Goal: Task Accomplishment & Management: Complete application form

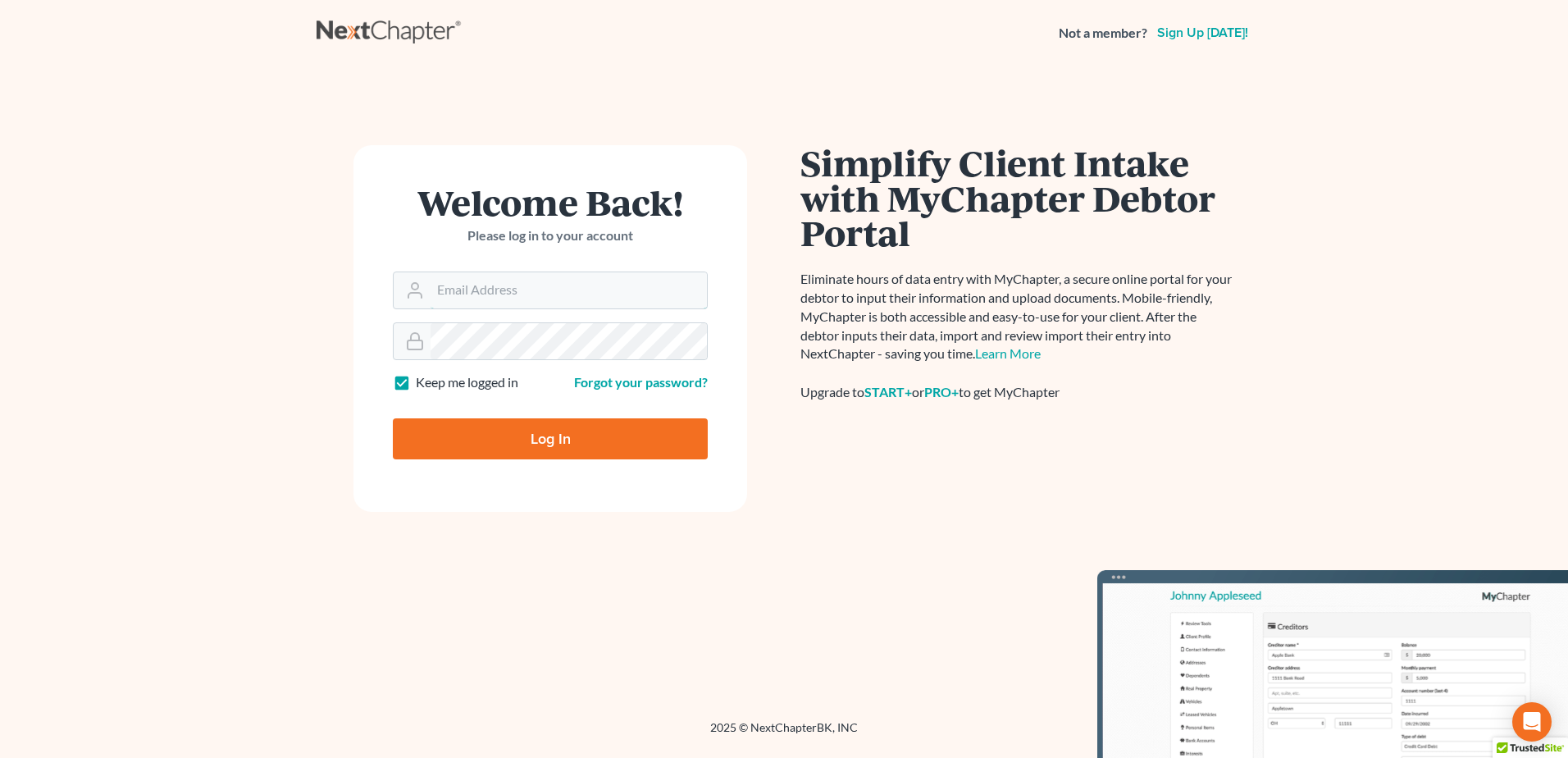
type input "[EMAIL_ADDRESS][DOMAIN_NAME]"
click at [548, 442] on input "Log In" at bounding box center [550, 439] width 315 height 41
type input "Thinking..."
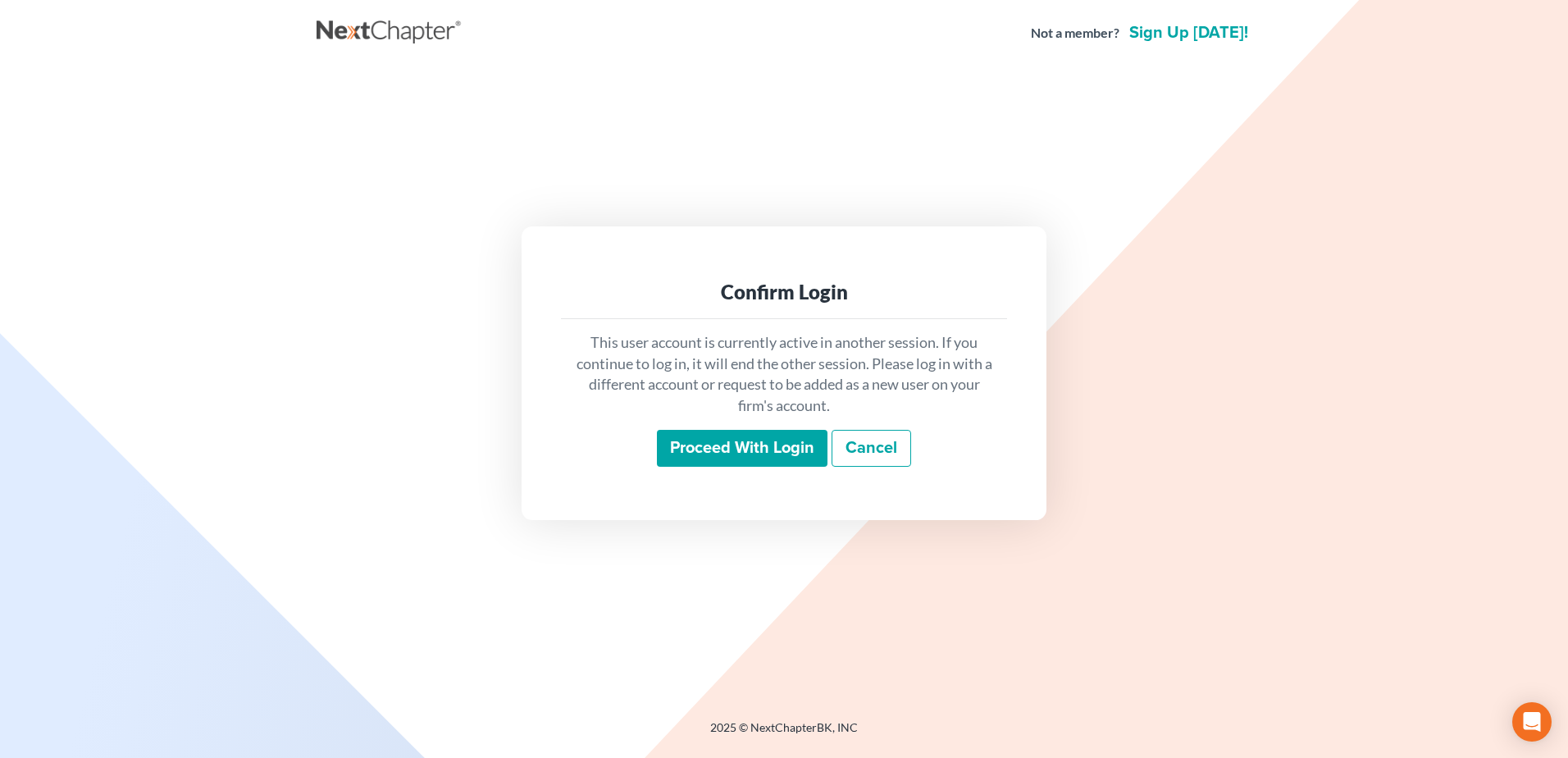
click at [752, 450] on input "Proceed with login" at bounding box center [742, 448] width 170 height 38
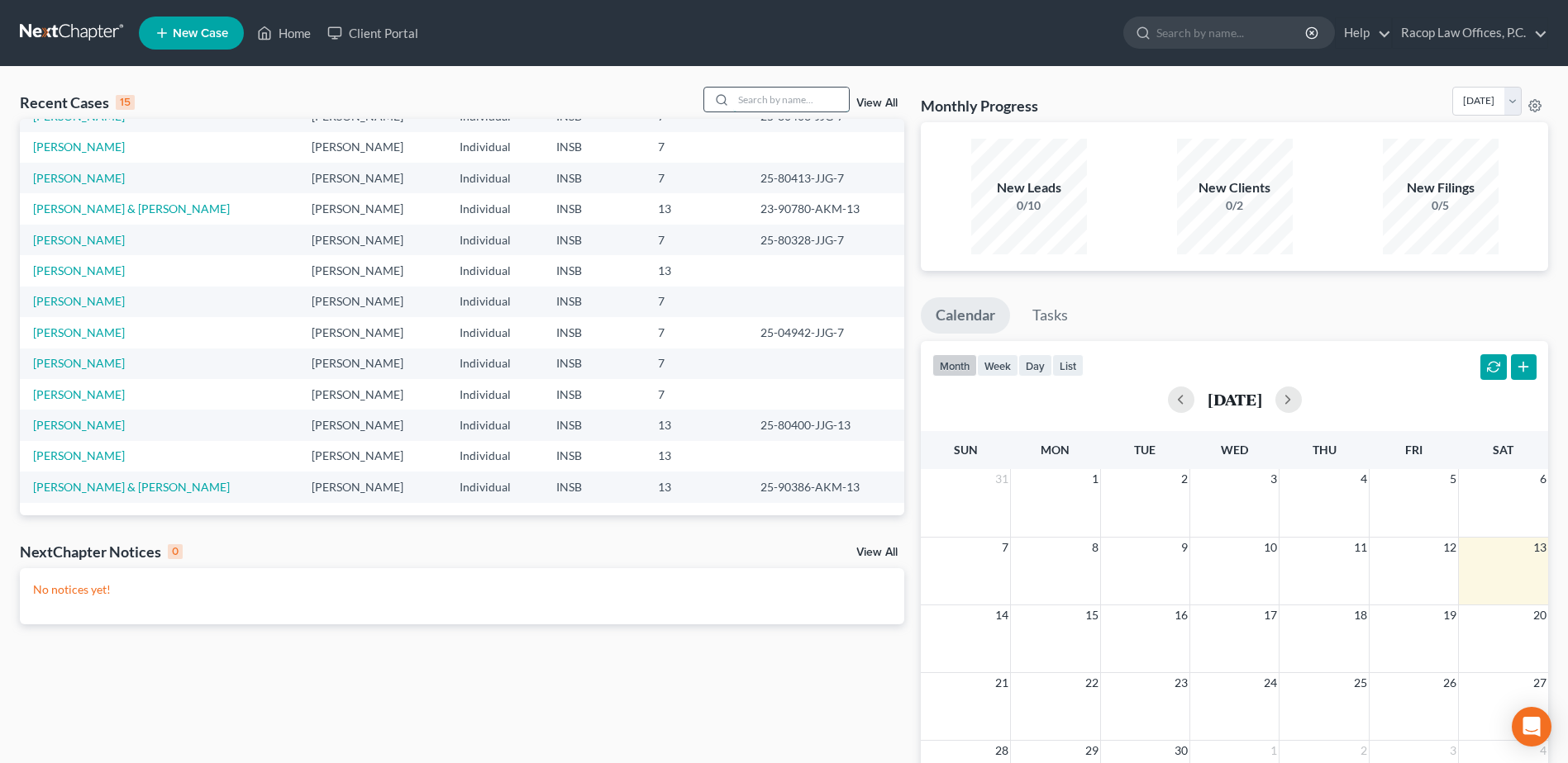
click at [781, 98] on input "search" at bounding box center [791, 100] width 116 height 24
type input "[PERSON_NAME]"
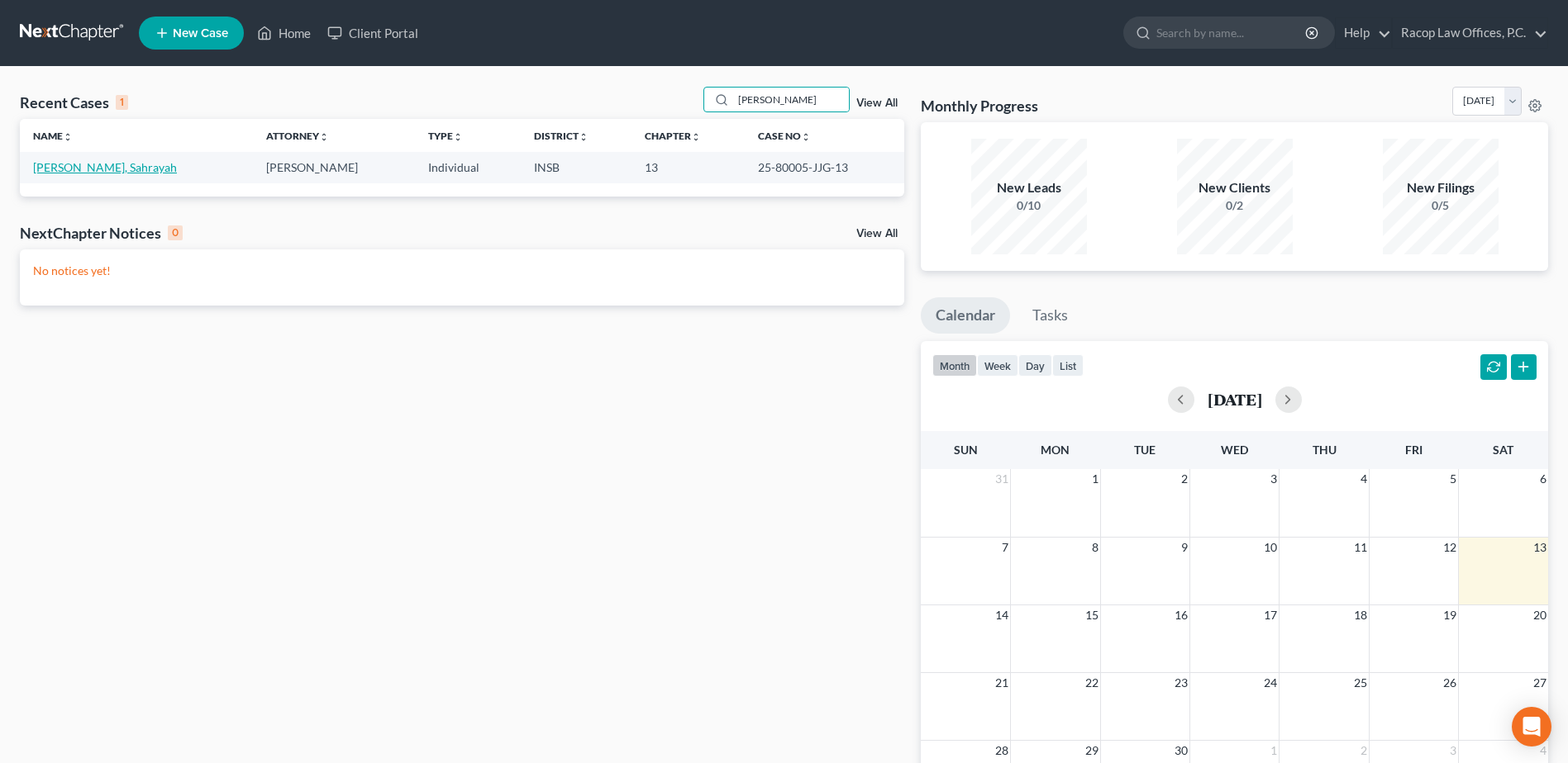
click at [79, 170] on link "[PERSON_NAME], Sahrayah" at bounding box center [105, 167] width 144 height 14
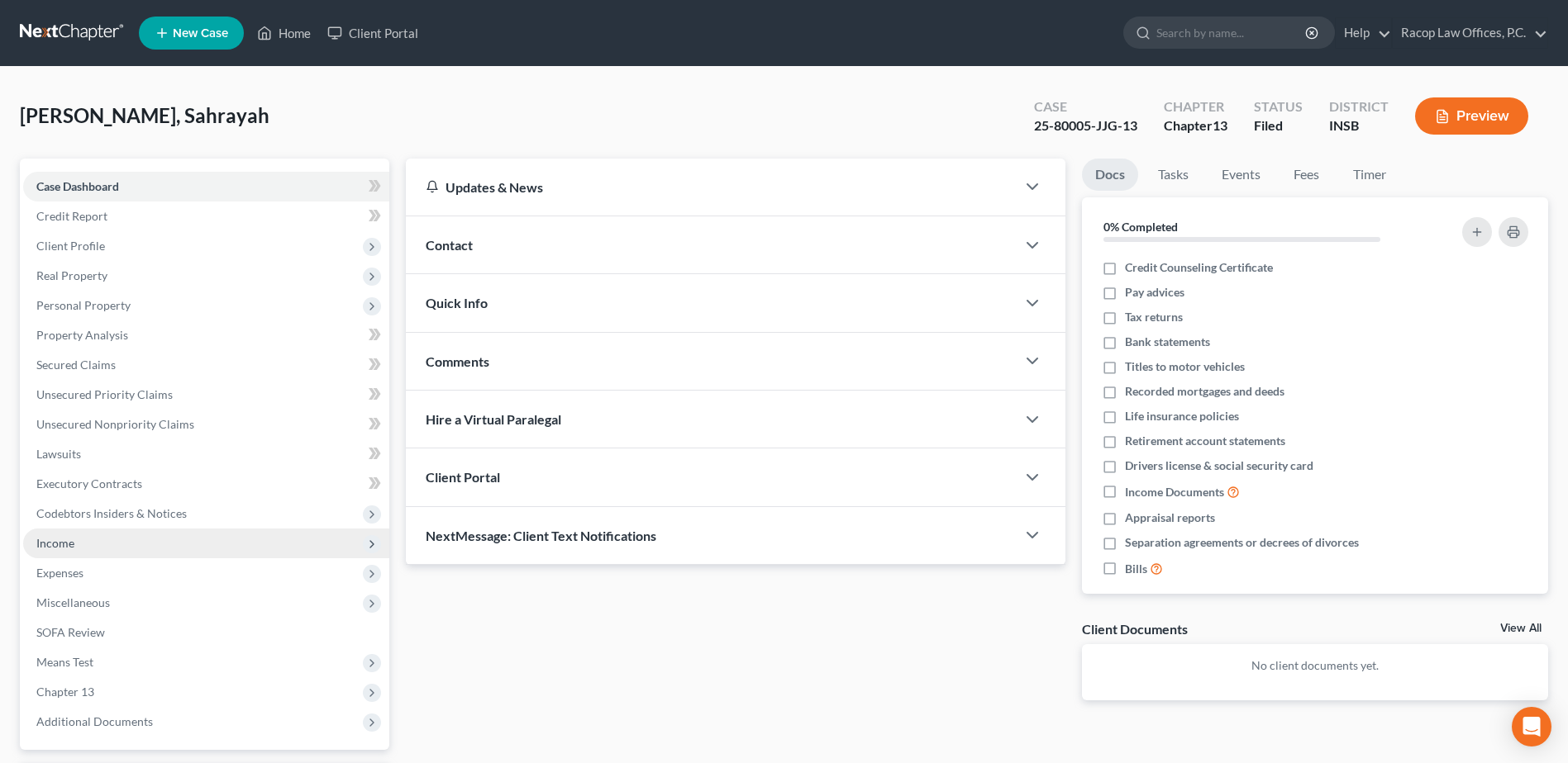
click at [76, 545] on span "Income" at bounding box center [206, 544] width 366 height 30
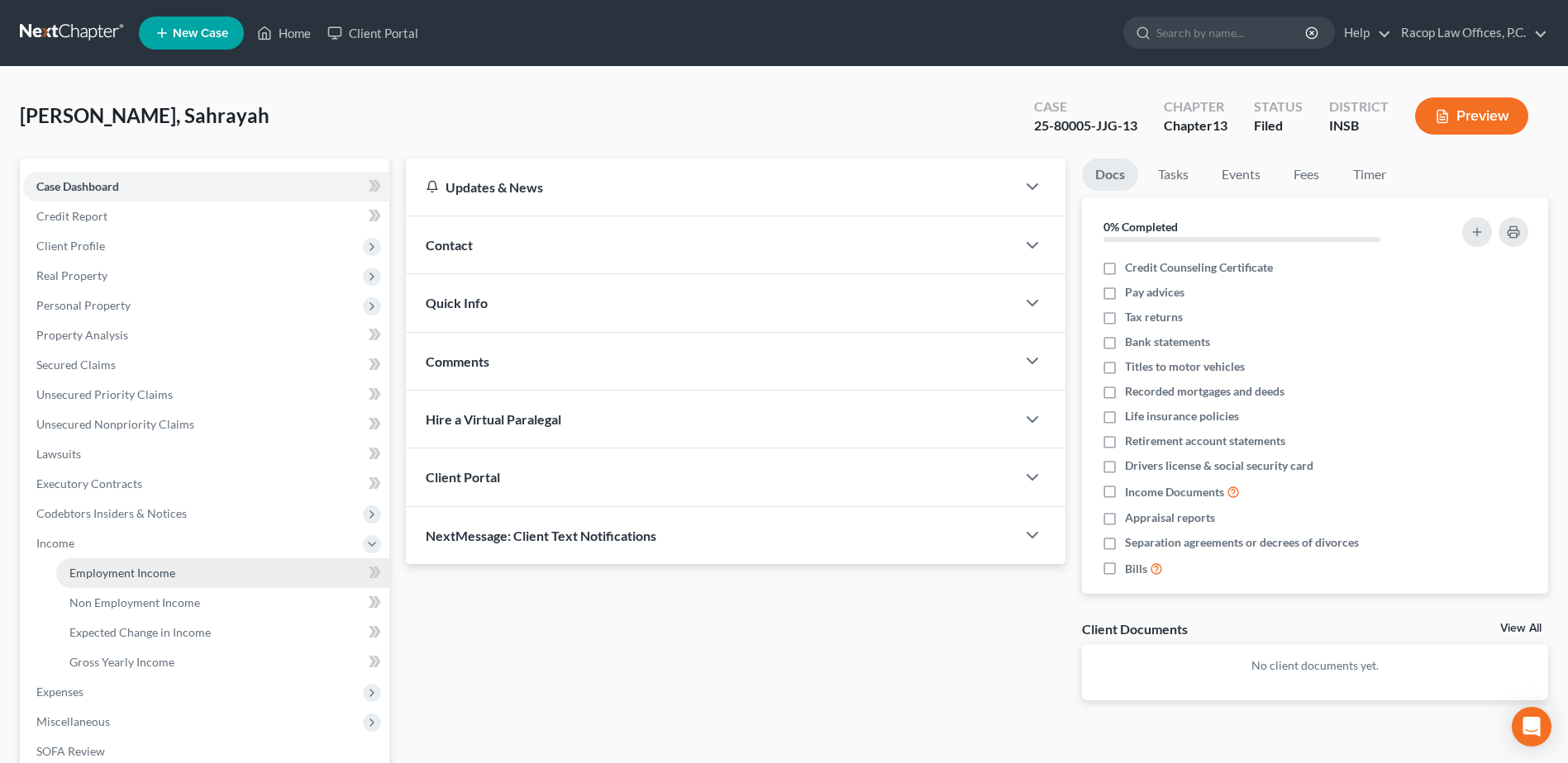
click at [132, 578] on span "Employment Income" at bounding box center [121, 573] width 105 height 14
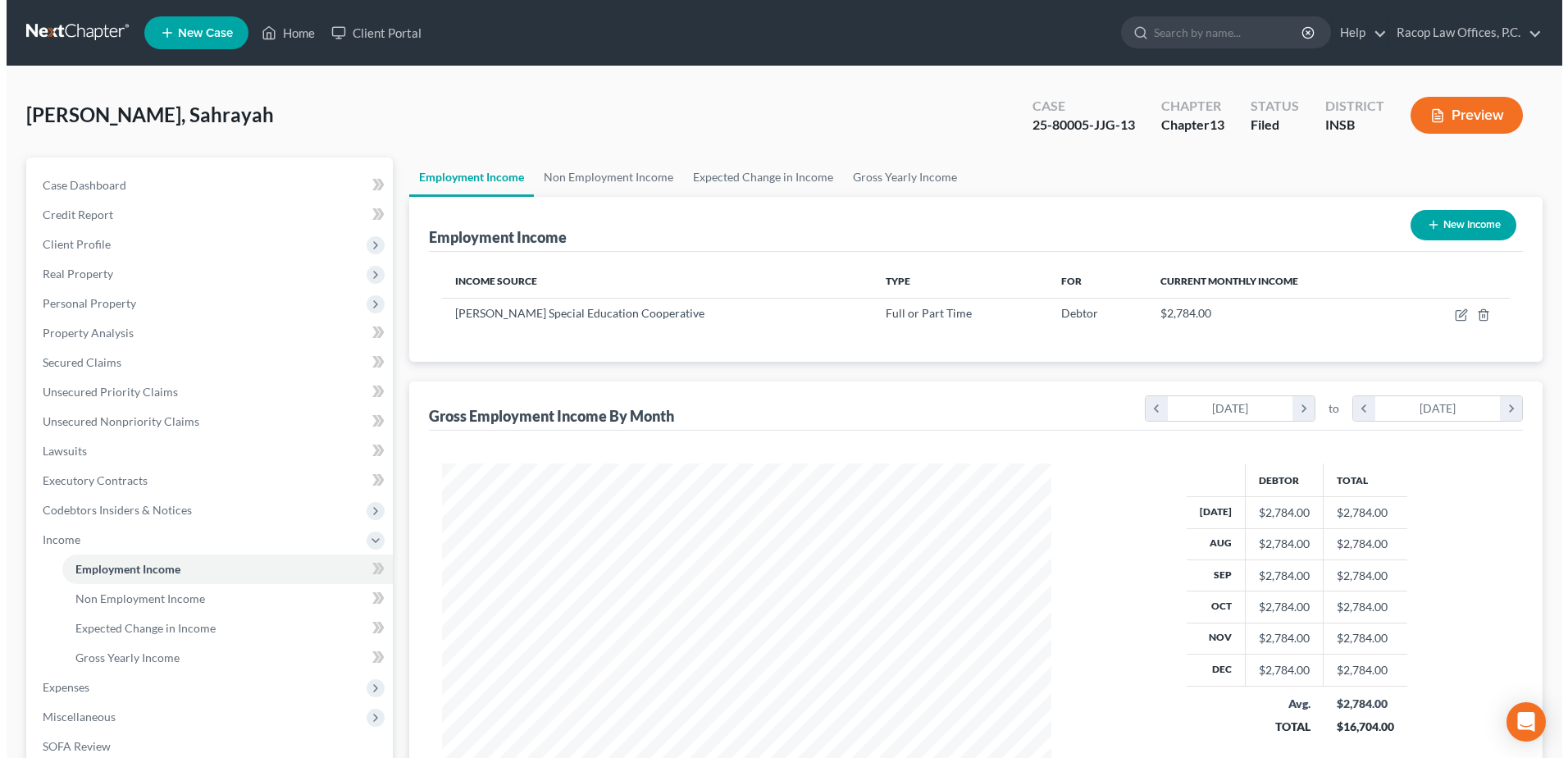
scroll to position [305, 641]
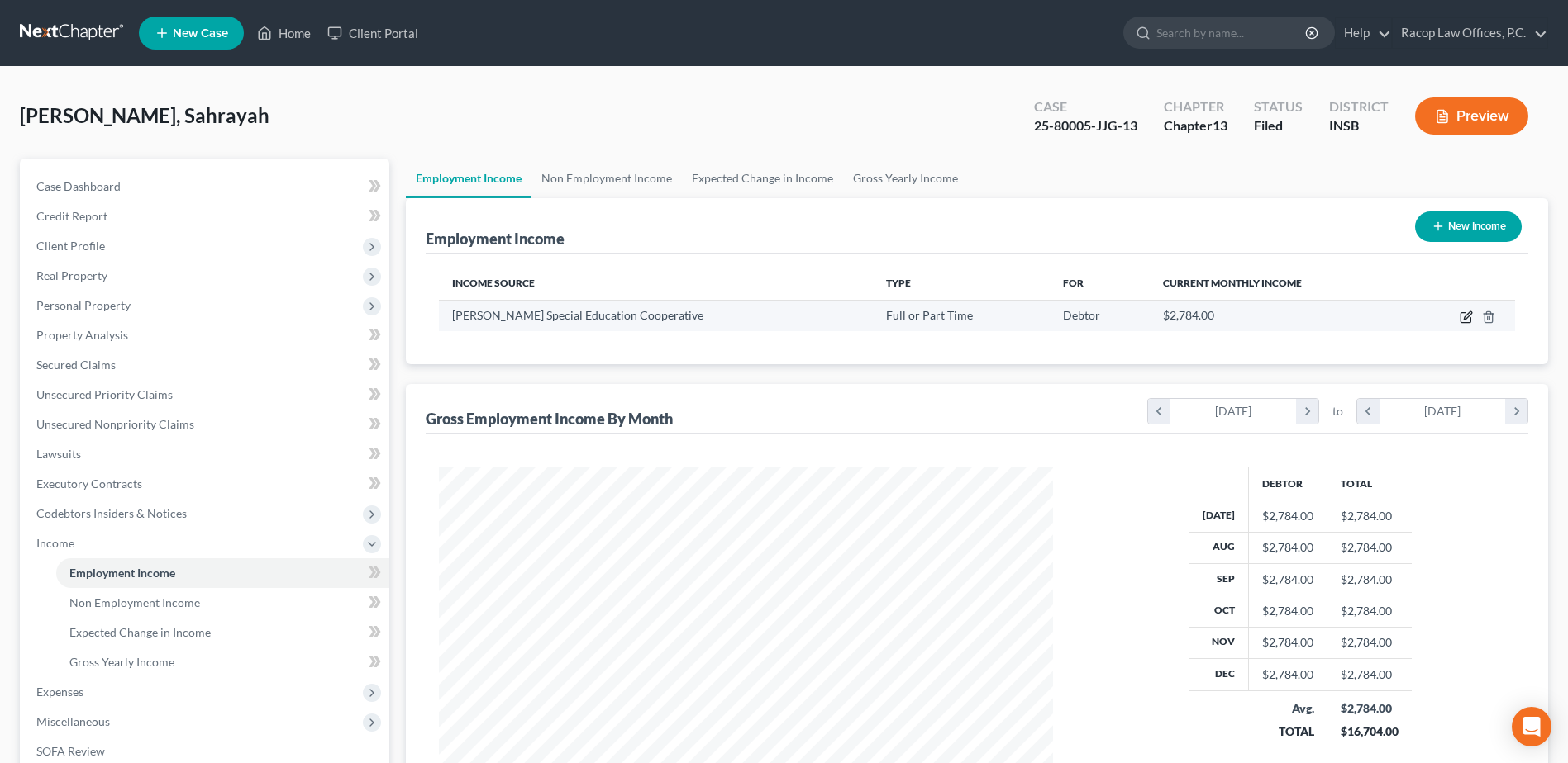
click at [1465, 317] on icon "button" at bounding box center [1467, 315] width 7 height 7
select select "0"
select select "15"
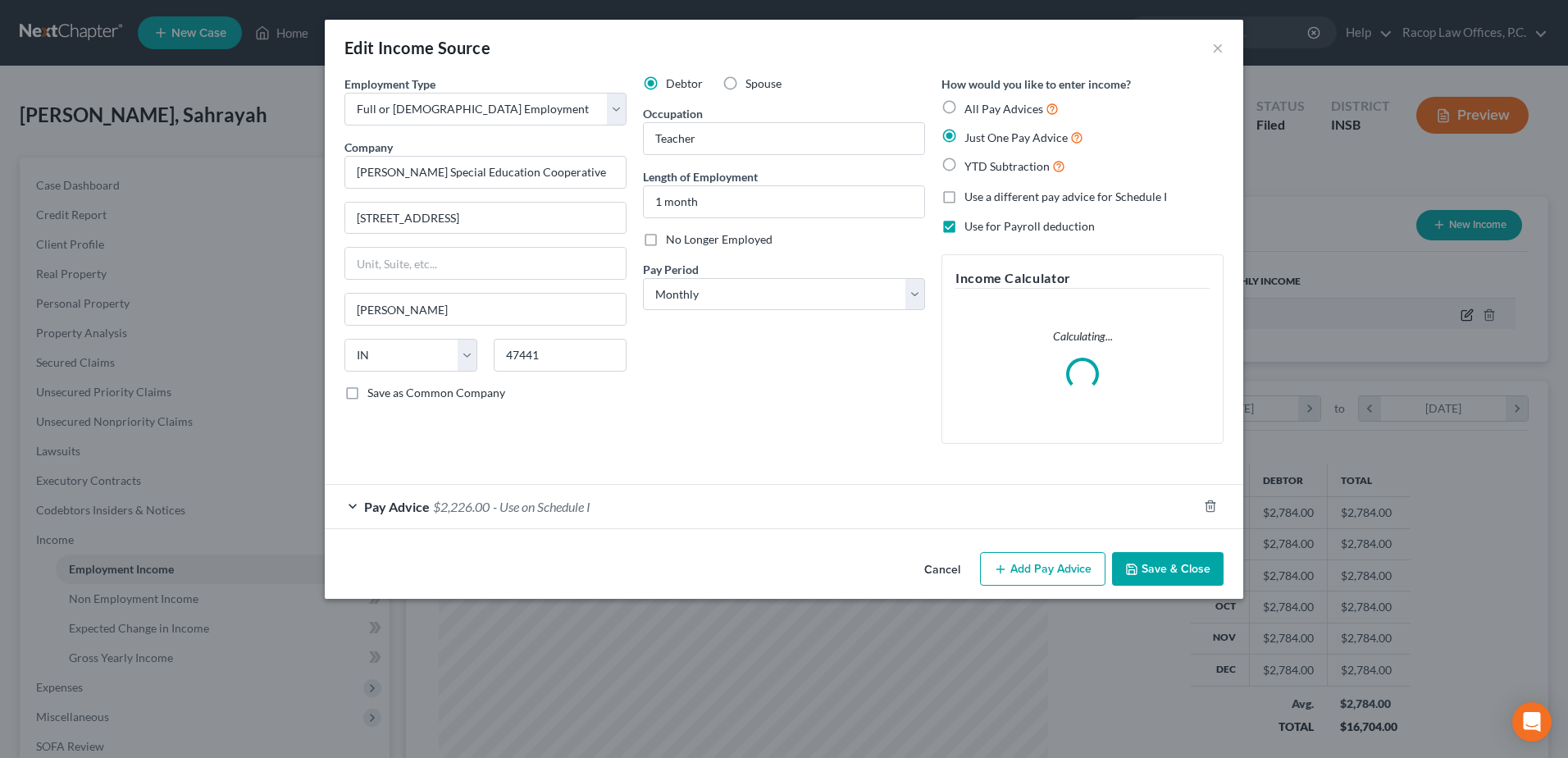
scroll to position [307, 648]
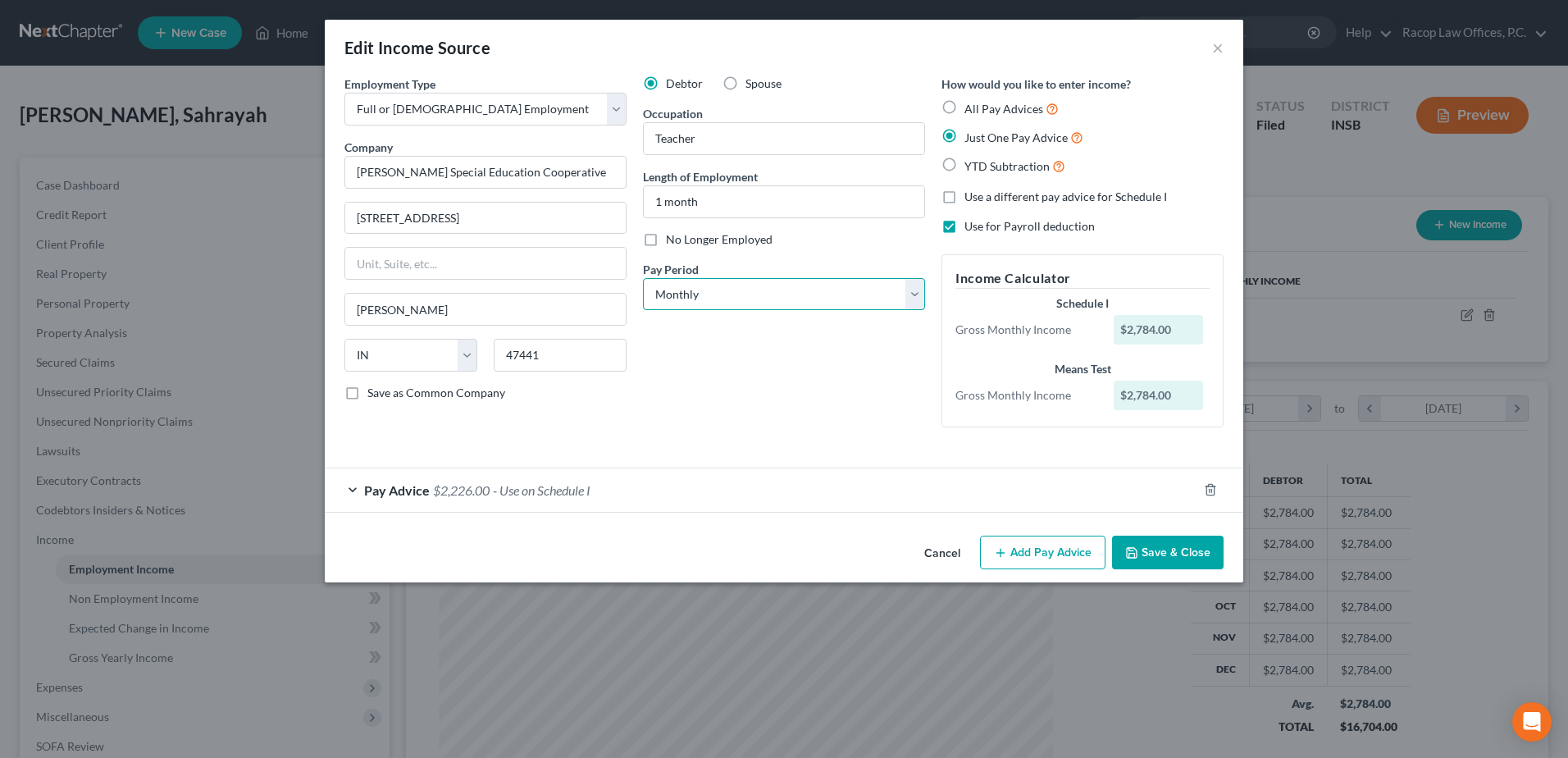
click at [760, 300] on select "Select Monthly Twice Monthly Every Other Week Weekly" at bounding box center [784, 294] width 282 height 32
select select "2"
click at [643, 278] on select "Select Monthly Twice Monthly Every Other Week Weekly" at bounding box center [784, 294] width 282 height 32
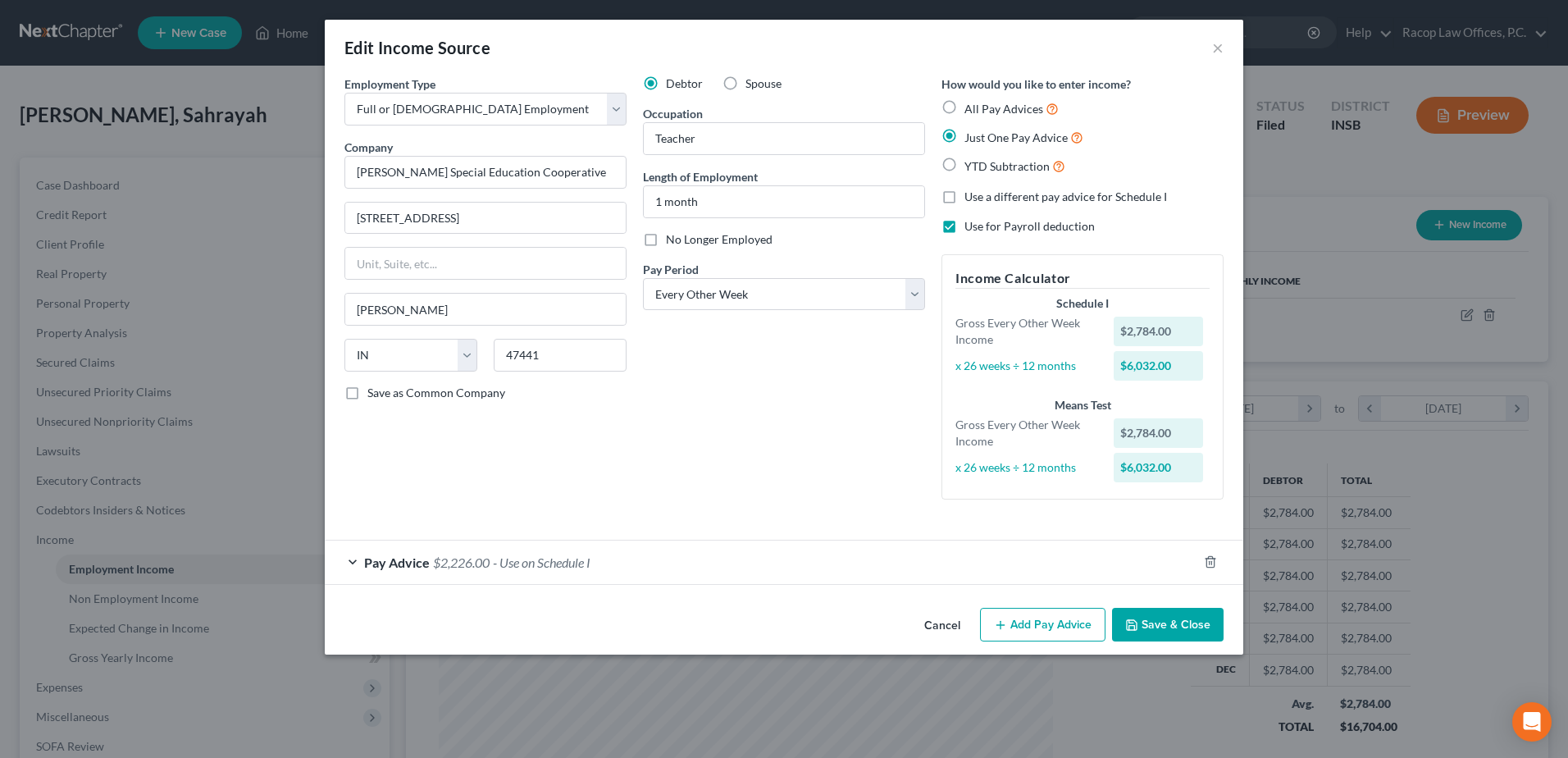
click at [421, 565] on span "Pay Advice" at bounding box center [396, 562] width 66 height 16
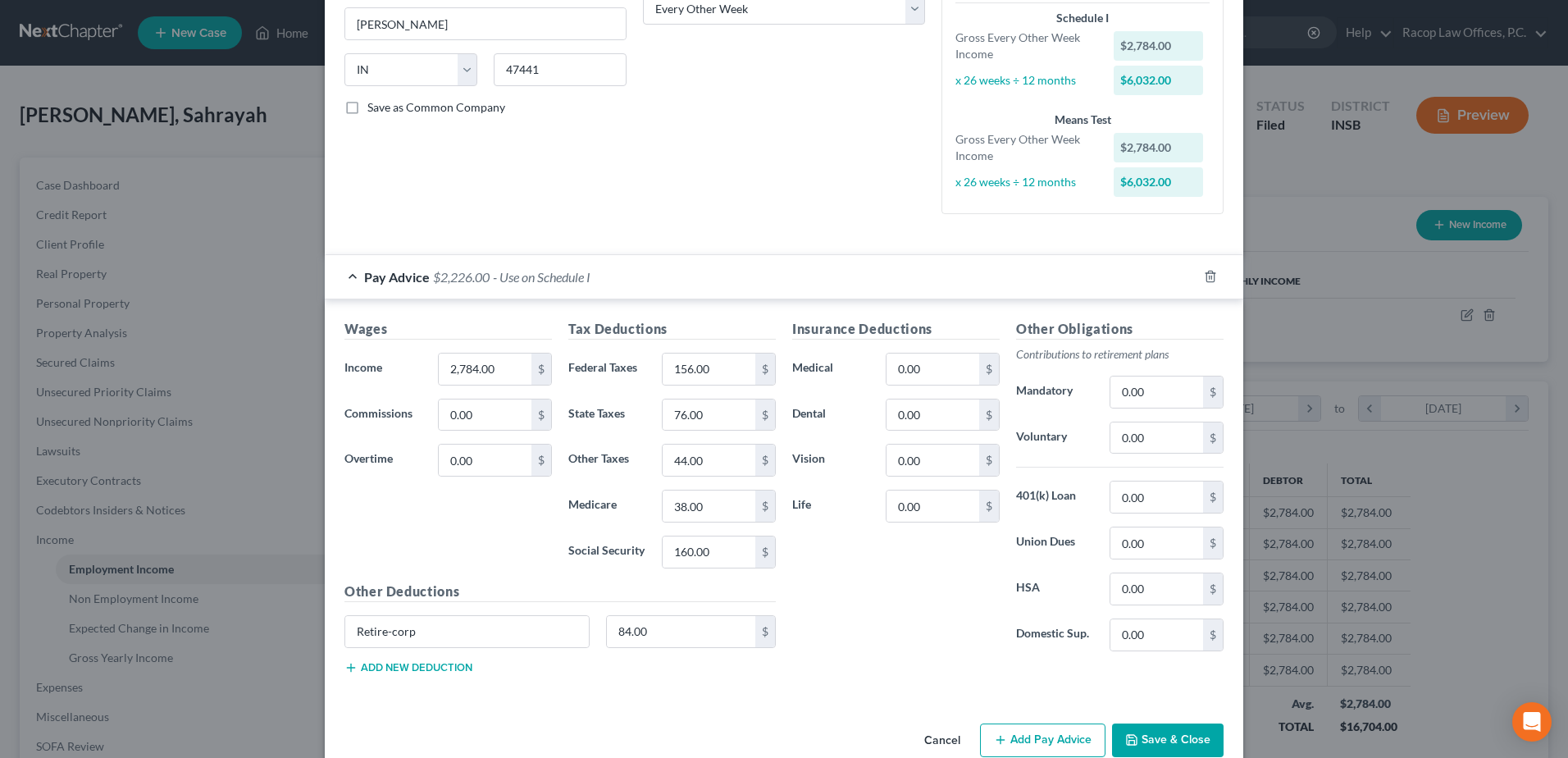
scroll to position [318, 0]
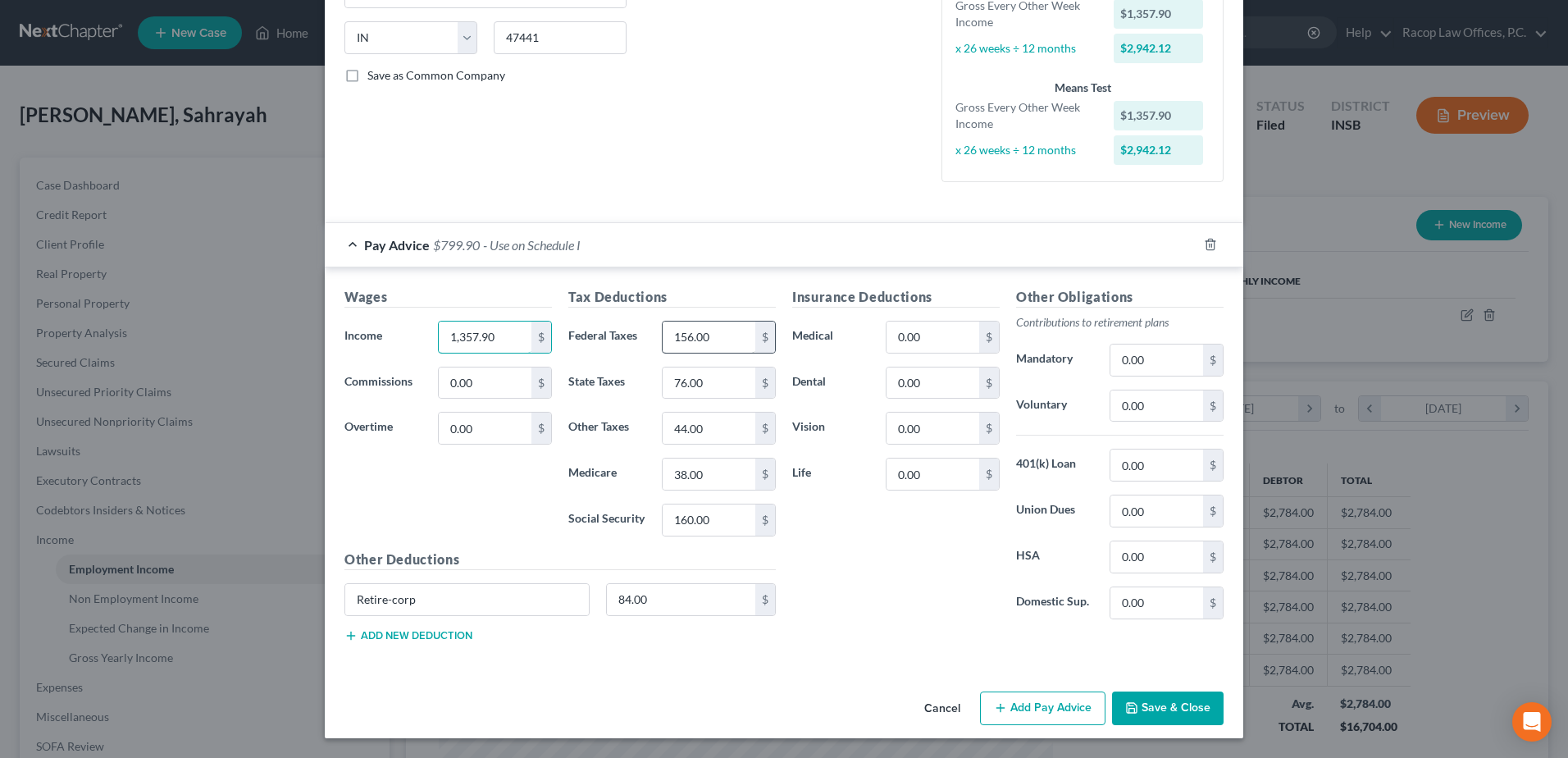
type input "1,357.90"
click at [745, 339] on input "156.00" at bounding box center [709, 337] width 93 height 32
type input "78.54"
click at [713, 388] on input "76.00" at bounding box center [709, 384] width 93 height 32
type input "38.08"
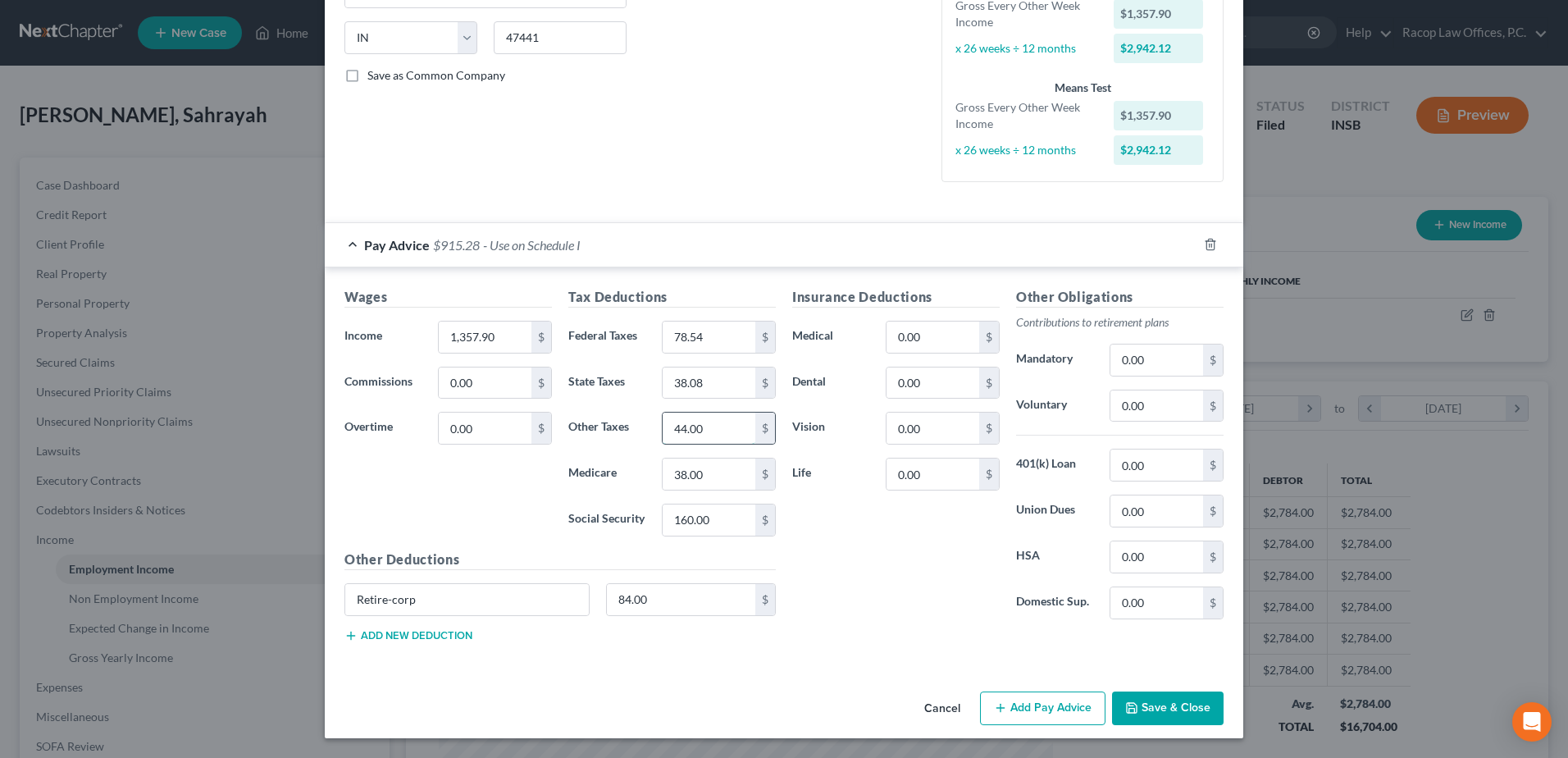
click at [708, 432] on input "44.00" at bounding box center [709, 428] width 93 height 32
type input "22.89"
click at [710, 479] on input "38.00" at bounding box center [709, 474] width 93 height 32
type input "18.96"
click at [710, 524] on input "160.00" at bounding box center [709, 521] width 93 height 32
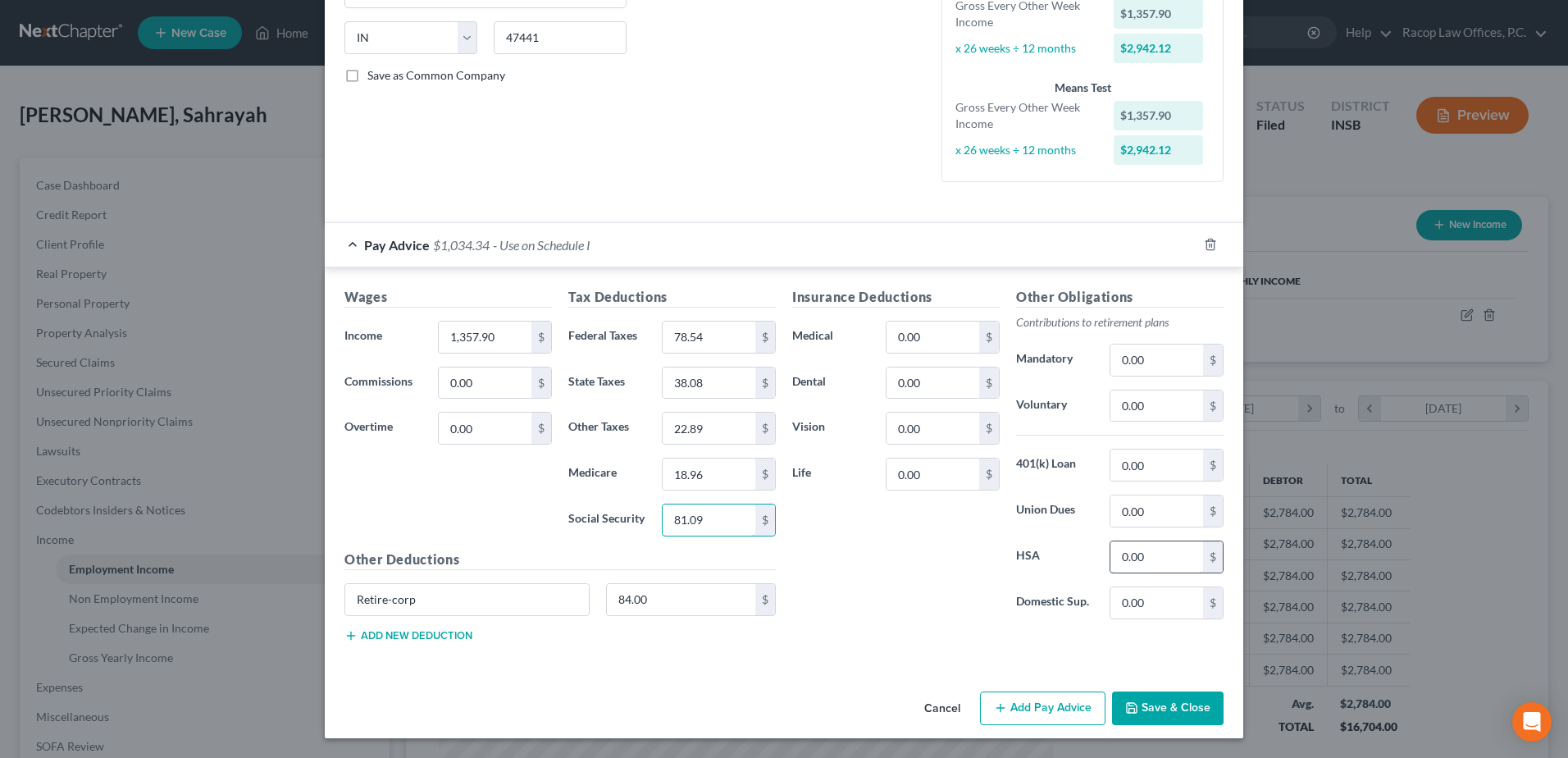
type input "81.09"
click at [1147, 562] on input "0.00" at bounding box center [1157, 557] width 93 height 32
type input "50.00"
drag, startPoint x: 440, startPoint y: 603, endPoint x: 283, endPoint y: 614, distance: 157.4
click at [284, 614] on div "Edit Income Source × Employment Type * Select Full or [DEMOGRAPHIC_DATA] Employ…" at bounding box center [784, 379] width 1568 height 758
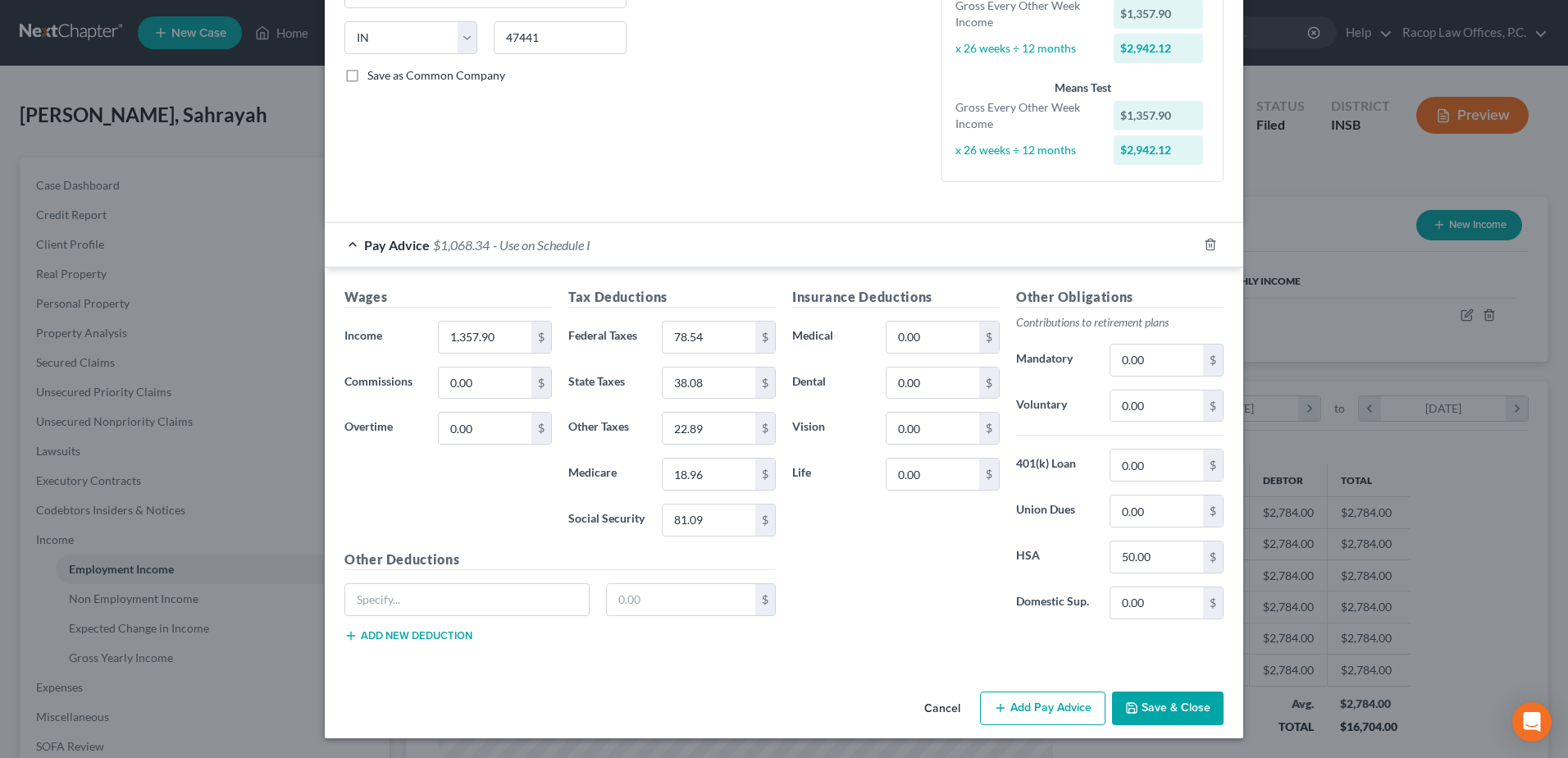
click at [922, 600] on div "Insurance Deductions Medical 0.00 $ Dental 0.00 $ Vision 0.00 $ Life 0.00 $" at bounding box center [897, 460] width 224 height 346
click at [504, 343] on input "1,357.90" at bounding box center [485, 337] width 93 height 32
type input "1,357.50"
click at [866, 573] on div "Insurance Deductions Medical 0.00 $ Dental 0.00 $ Vision 0.00 $ Life 0.00 $" at bounding box center [897, 460] width 224 height 346
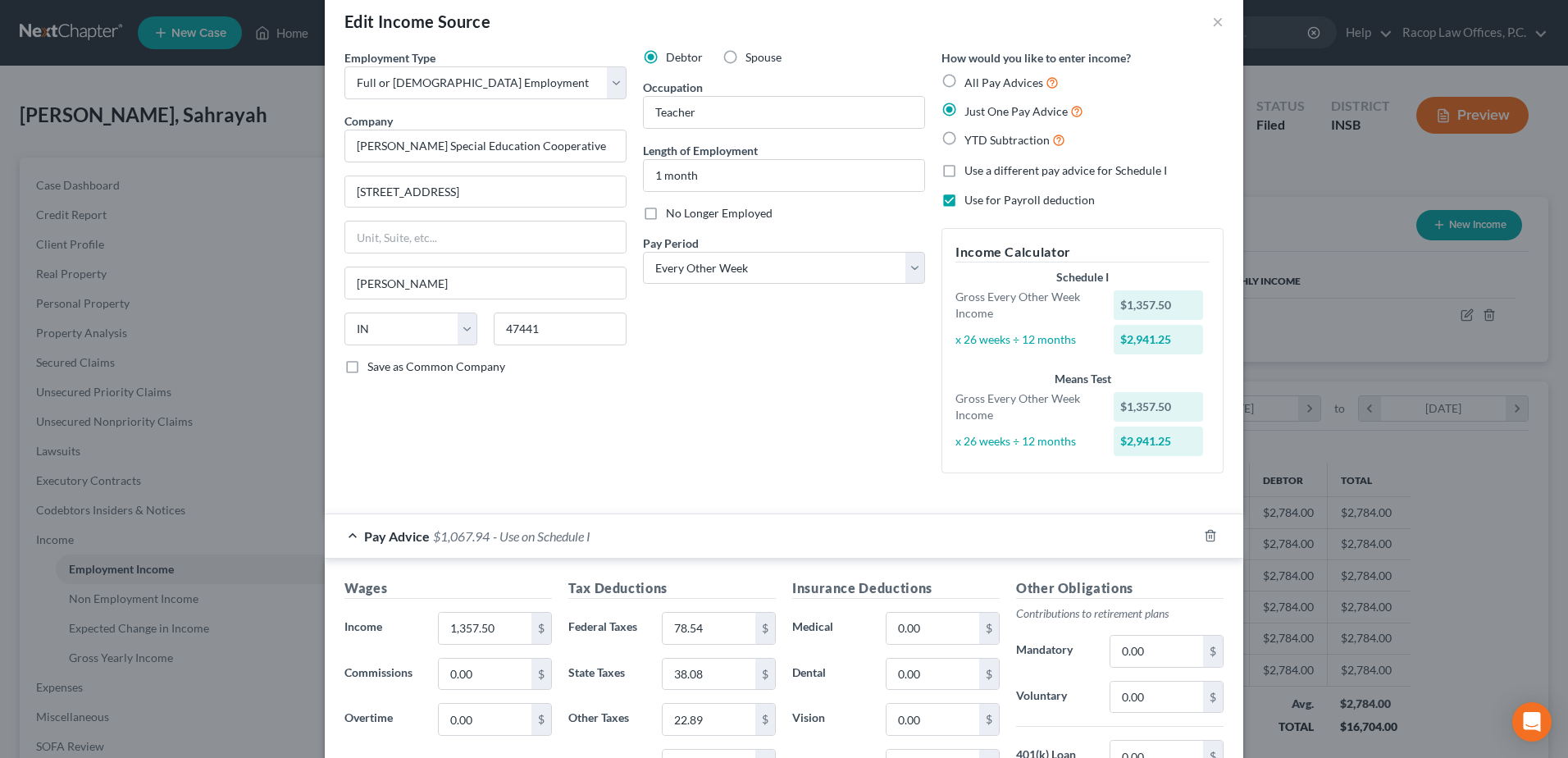
scroll to position [0, 0]
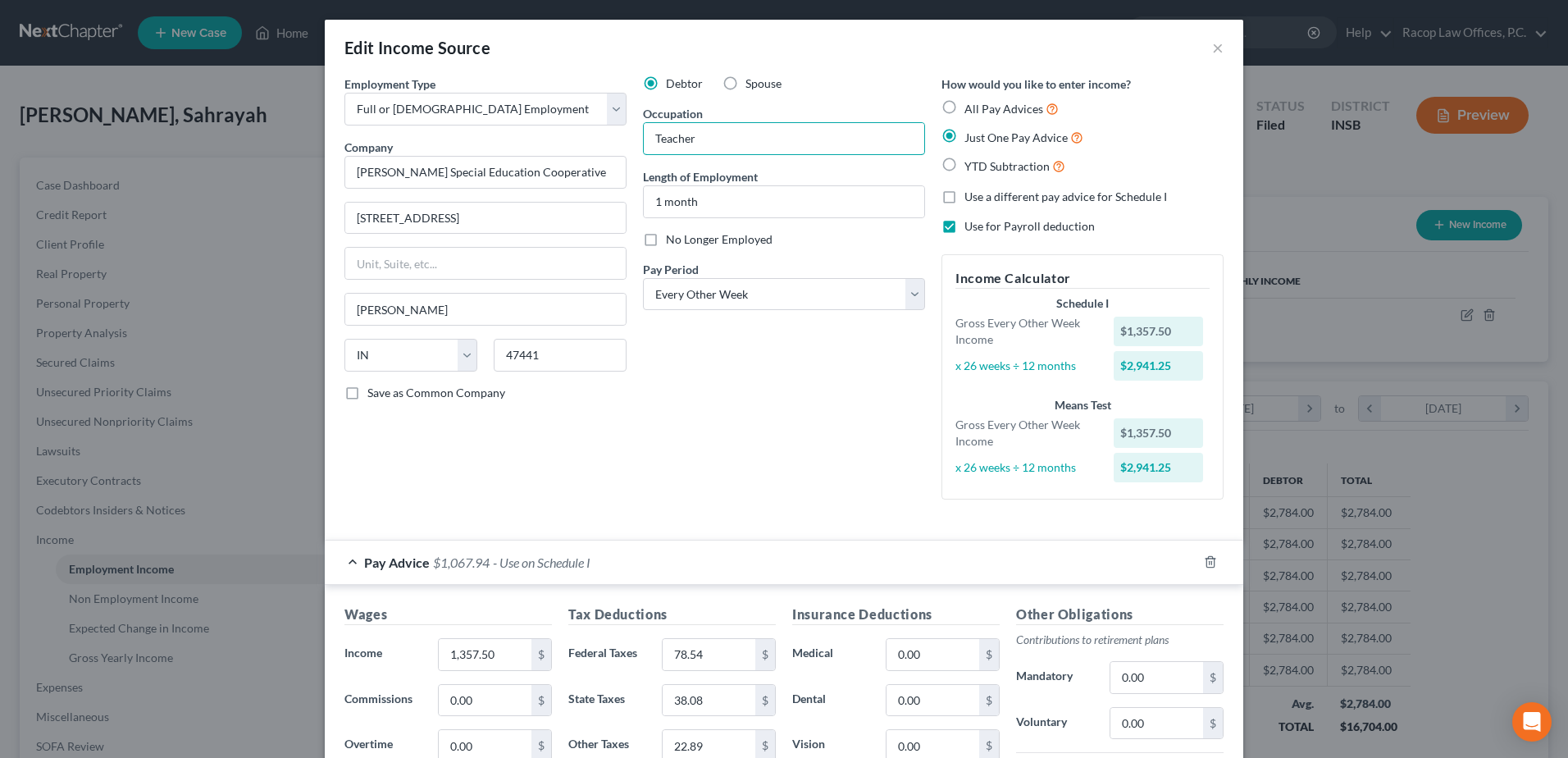
drag, startPoint x: 604, startPoint y: 134, endPoint x: 591, endPoint y: 133, distance: 13.0
click at [591, 133] on div "Employment Type * Select Full or [DEMOGRAPHIC_DATA] Employment Self Employment …" at bounding box center [784, 300] width 896 height 451
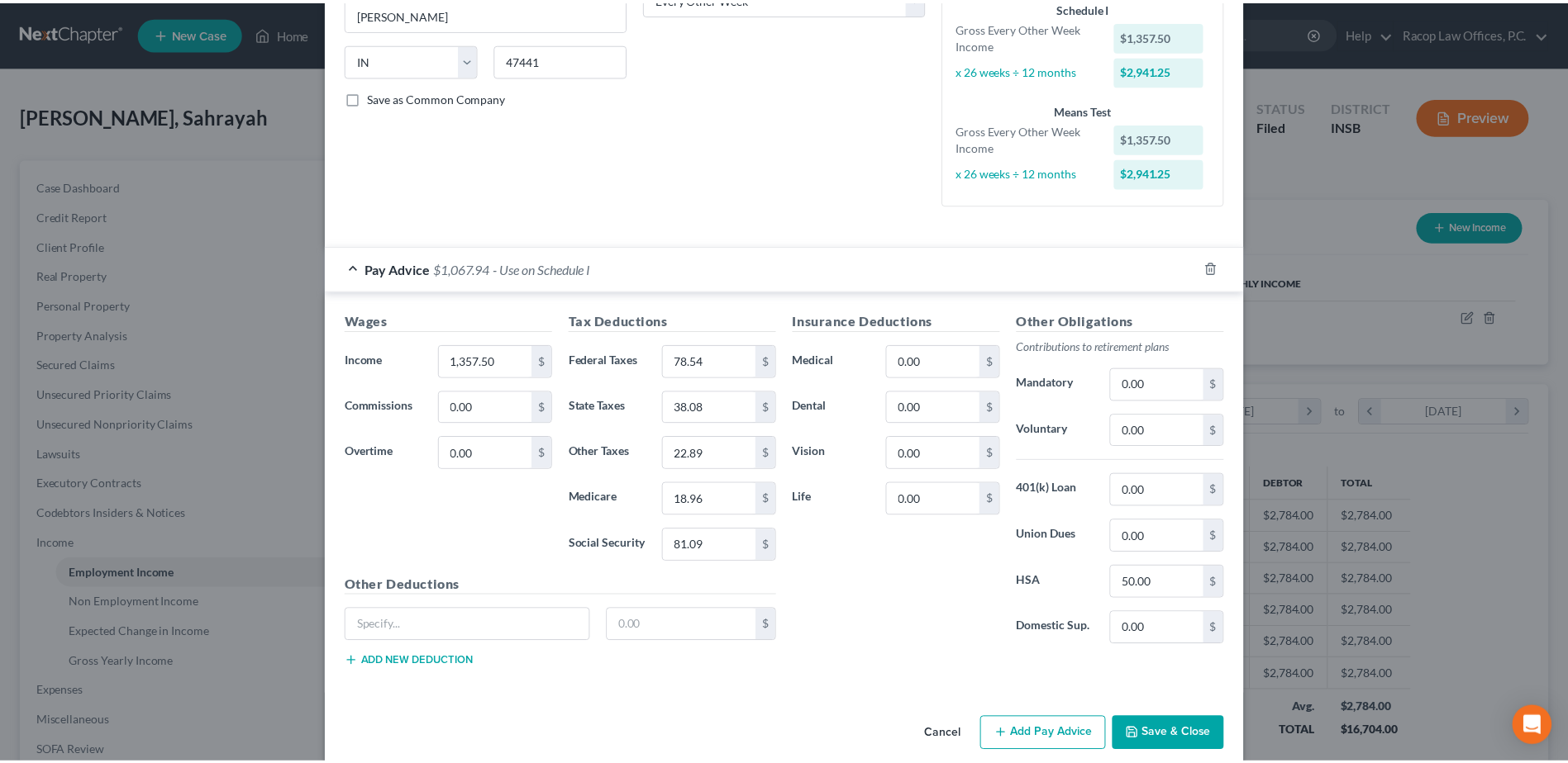
scroll to position [320, 0]
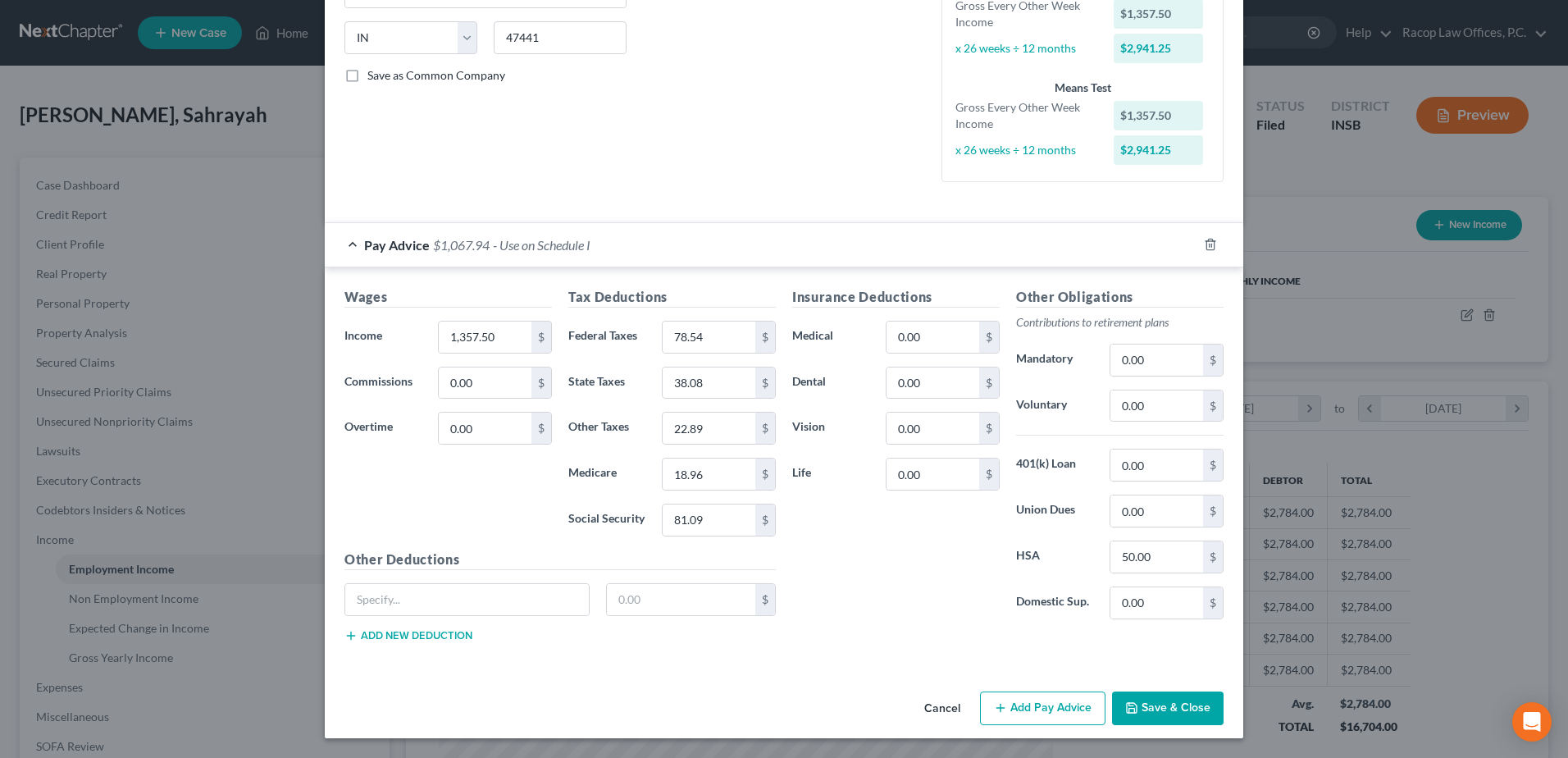
type input "Behavior Teacher/Coach"
click at [1167, 705] on button "Save & Close" at bounding box center [1168, 709] width 111 height 34
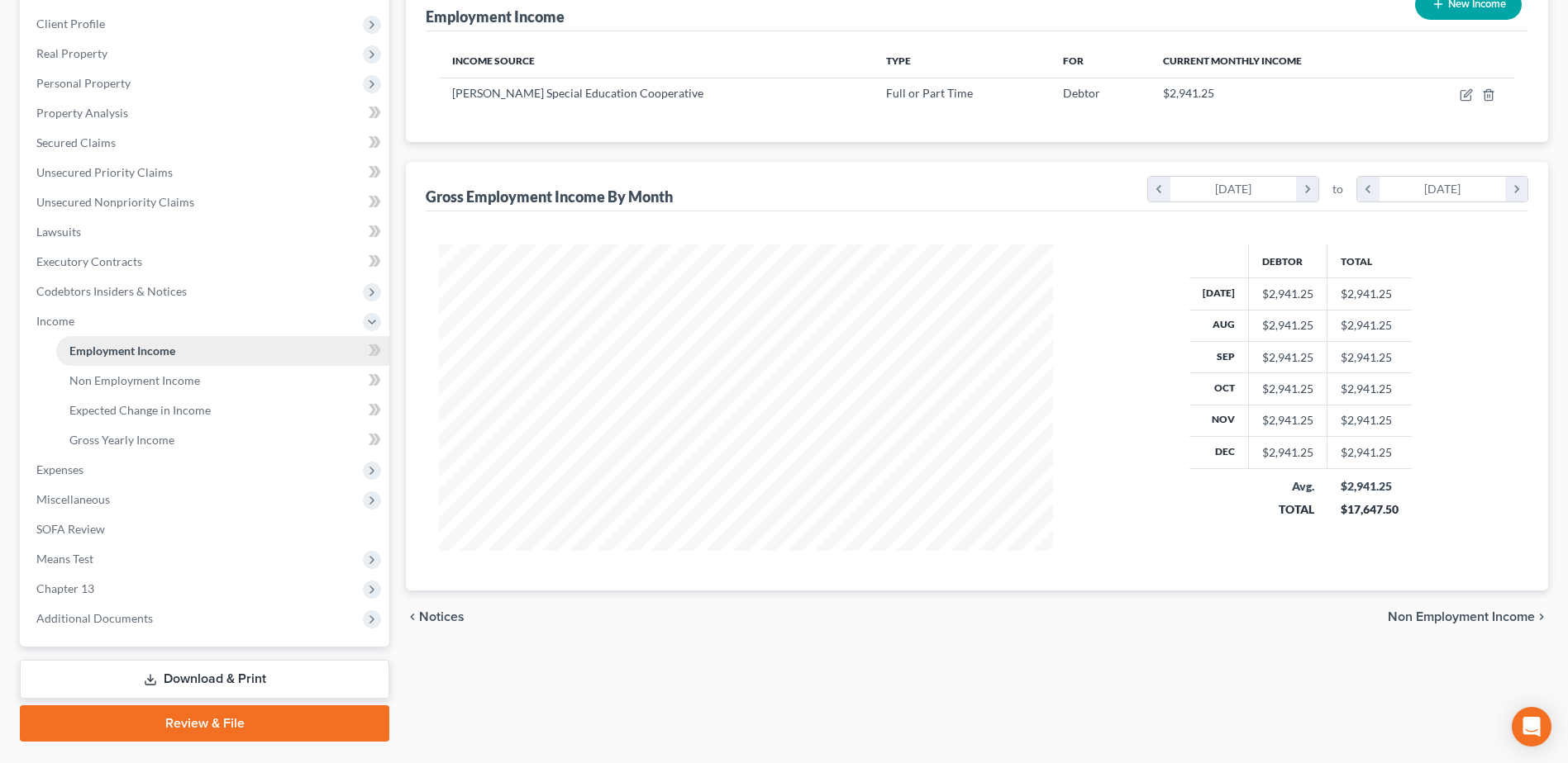
scroll to position [248, 0]
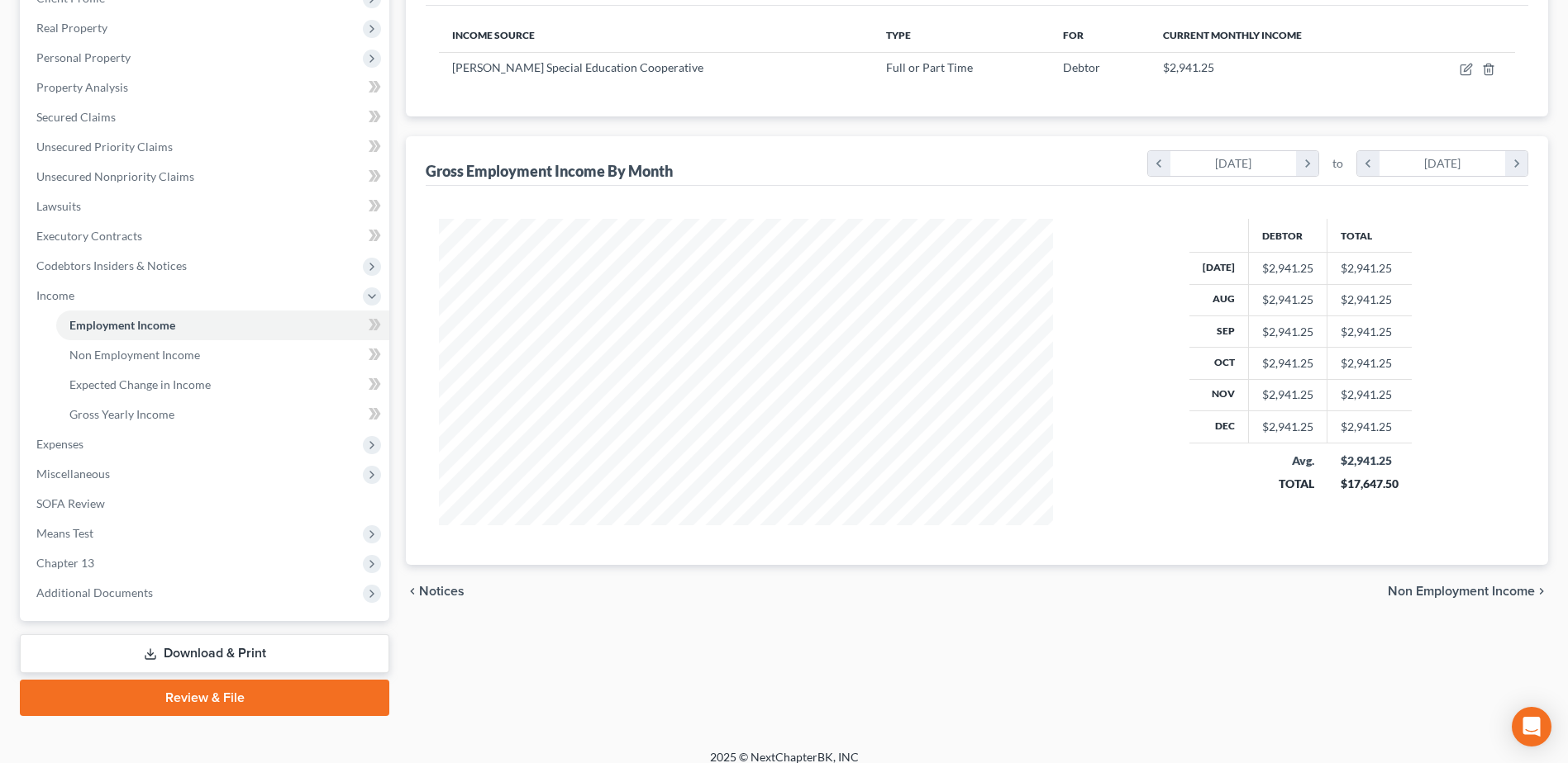
click at [209, 659] on link "Download & Print" at bounding box center [204, 654] width 370 height 39
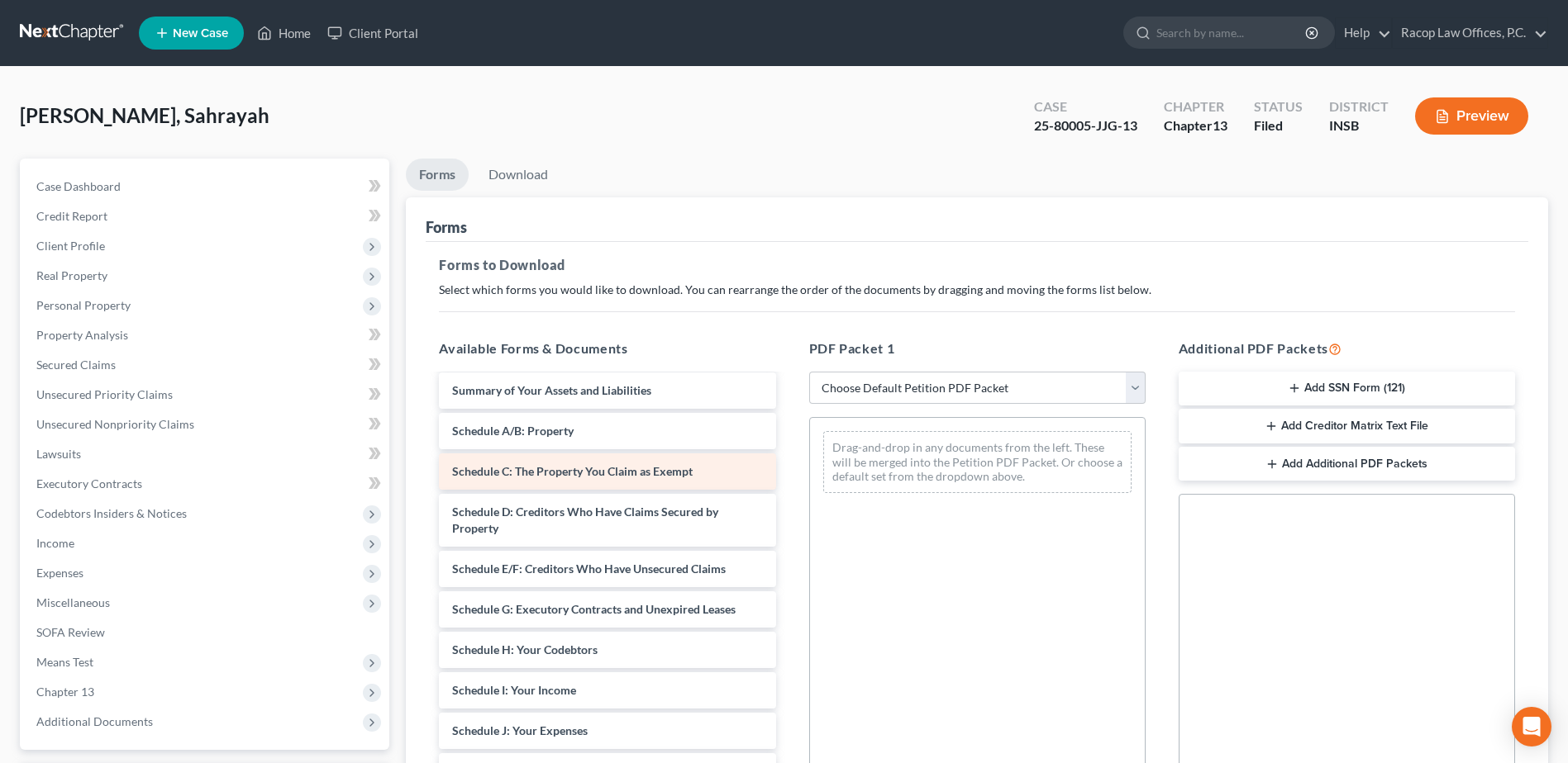
scroll to position [83, 0]
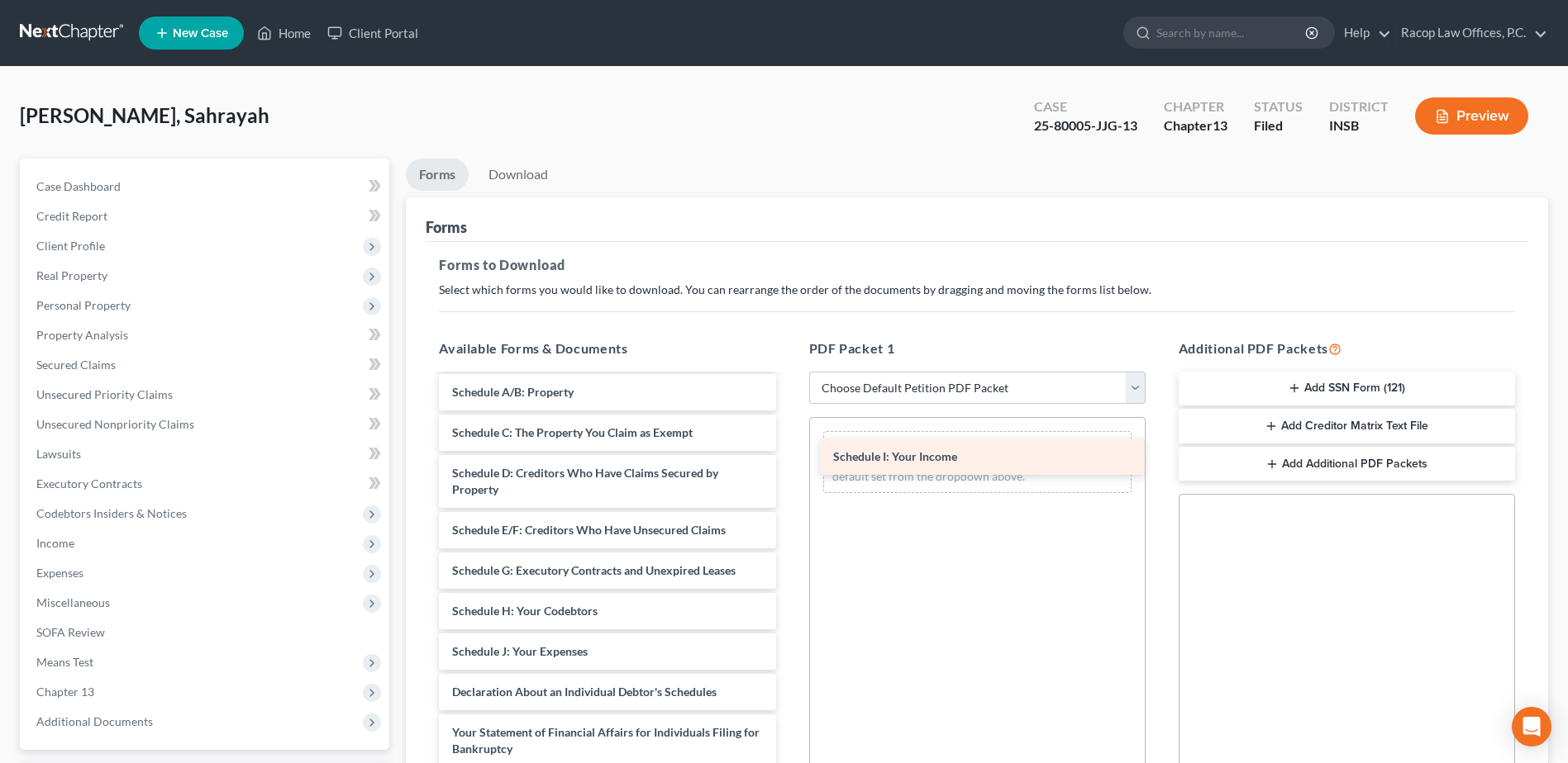
drag, startPoint x: 497, startPoint y: 657, endPoint x: 877, endPoint y: 462, distance: 427.1
click at [789, 462] on div "Schedule I: Your Income Voluntary Petition for Individuals Filing for Bankruptc…" at bounding box center [607, 639] width 363 height 693
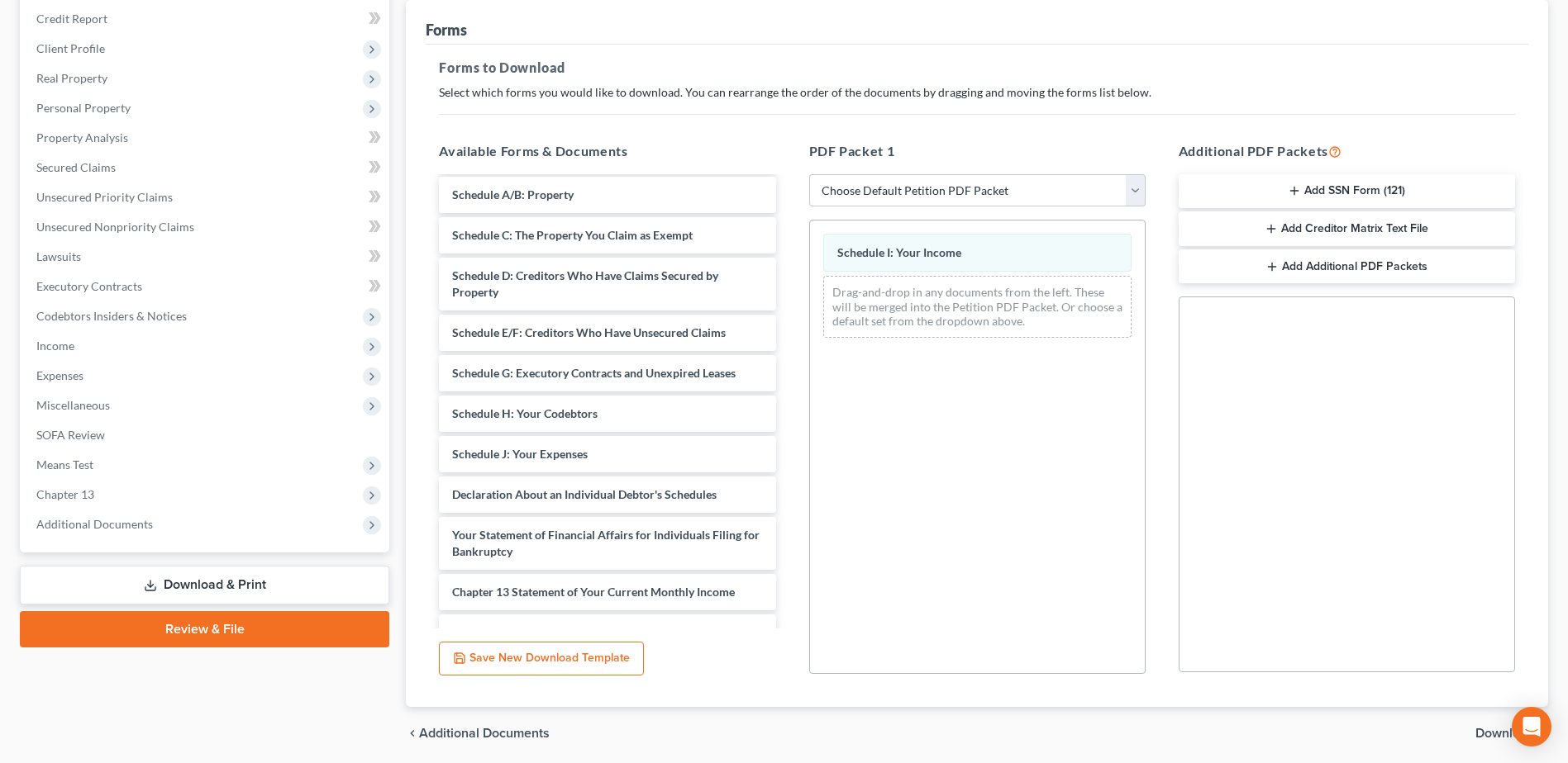
scroll to position [257, 0]
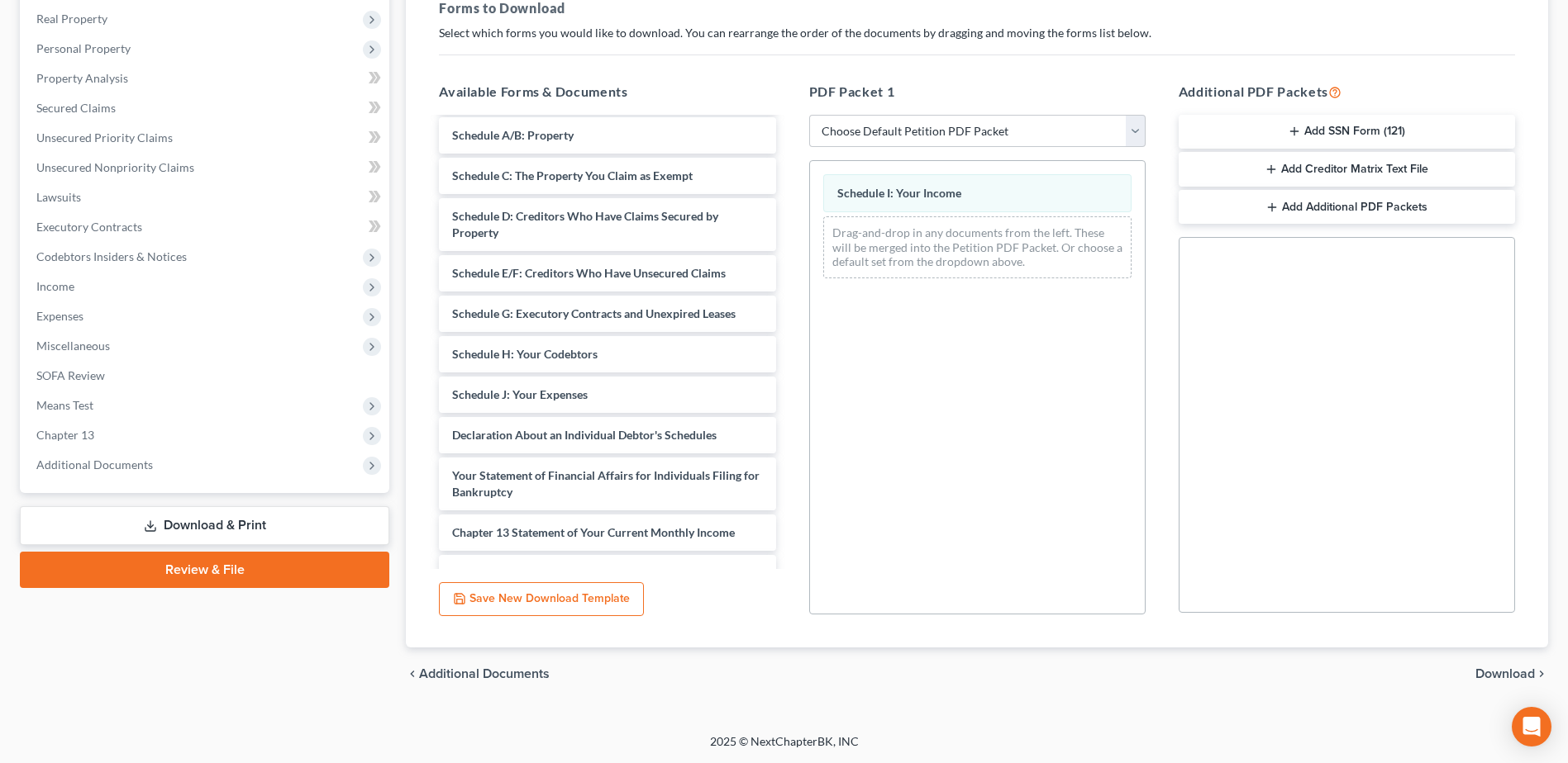
click at [1509, 676] on span "Download" at bounding box center [1505, 674] width 60 height 13
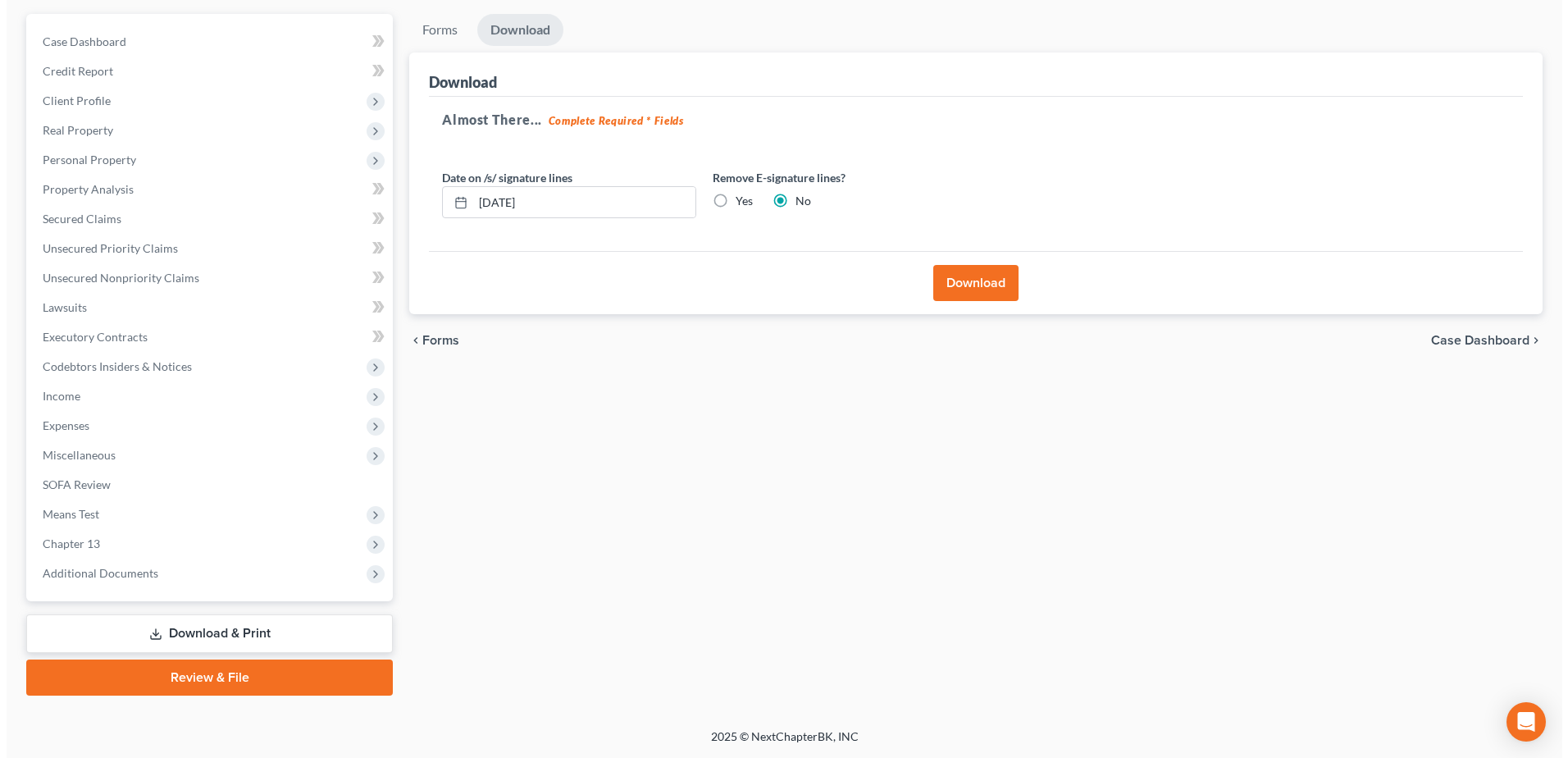
scroll to position [144, 0]
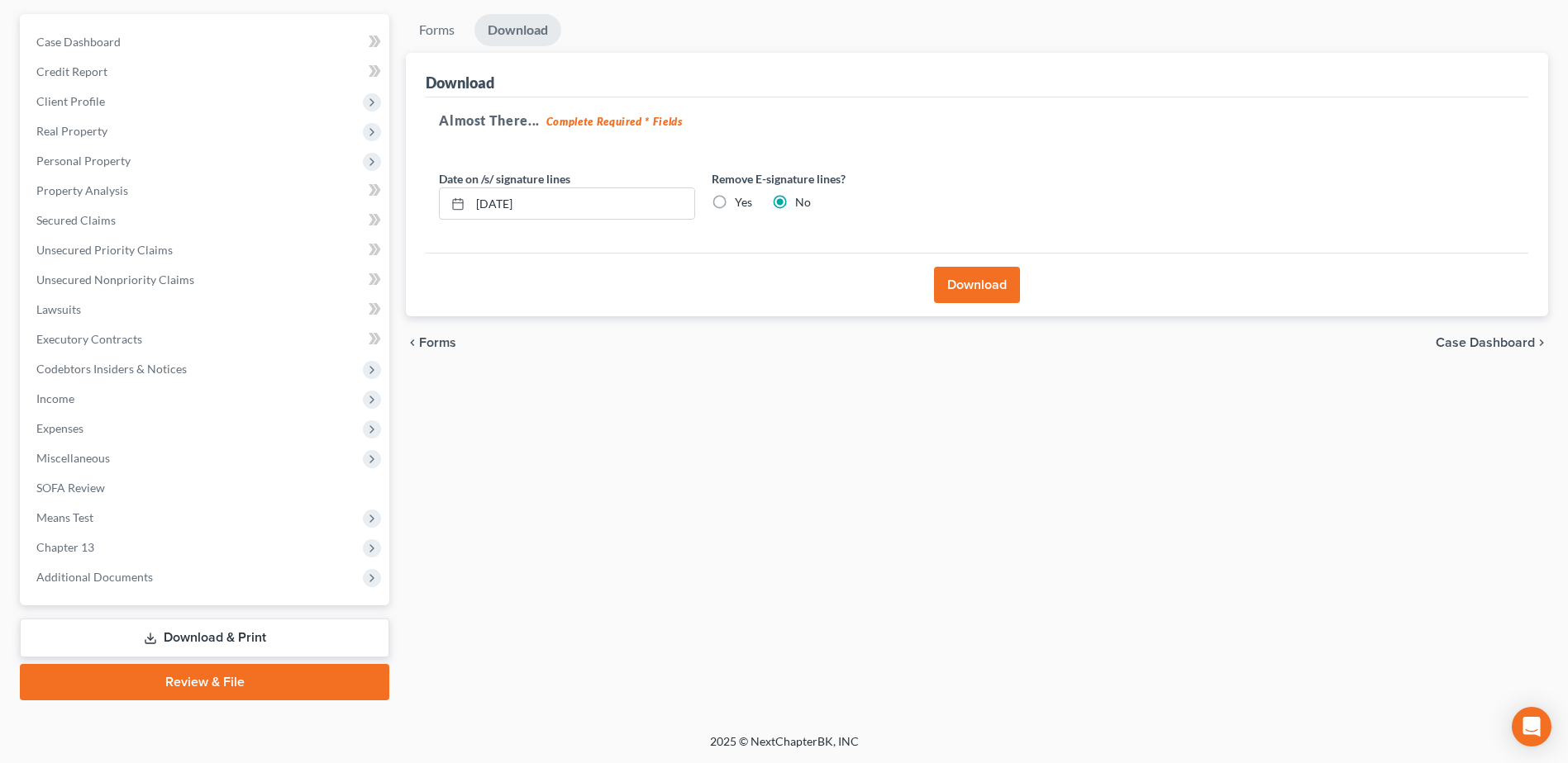
click at [975, 282] on button "Download" at bounding box center [977, 284] width 86 height 36
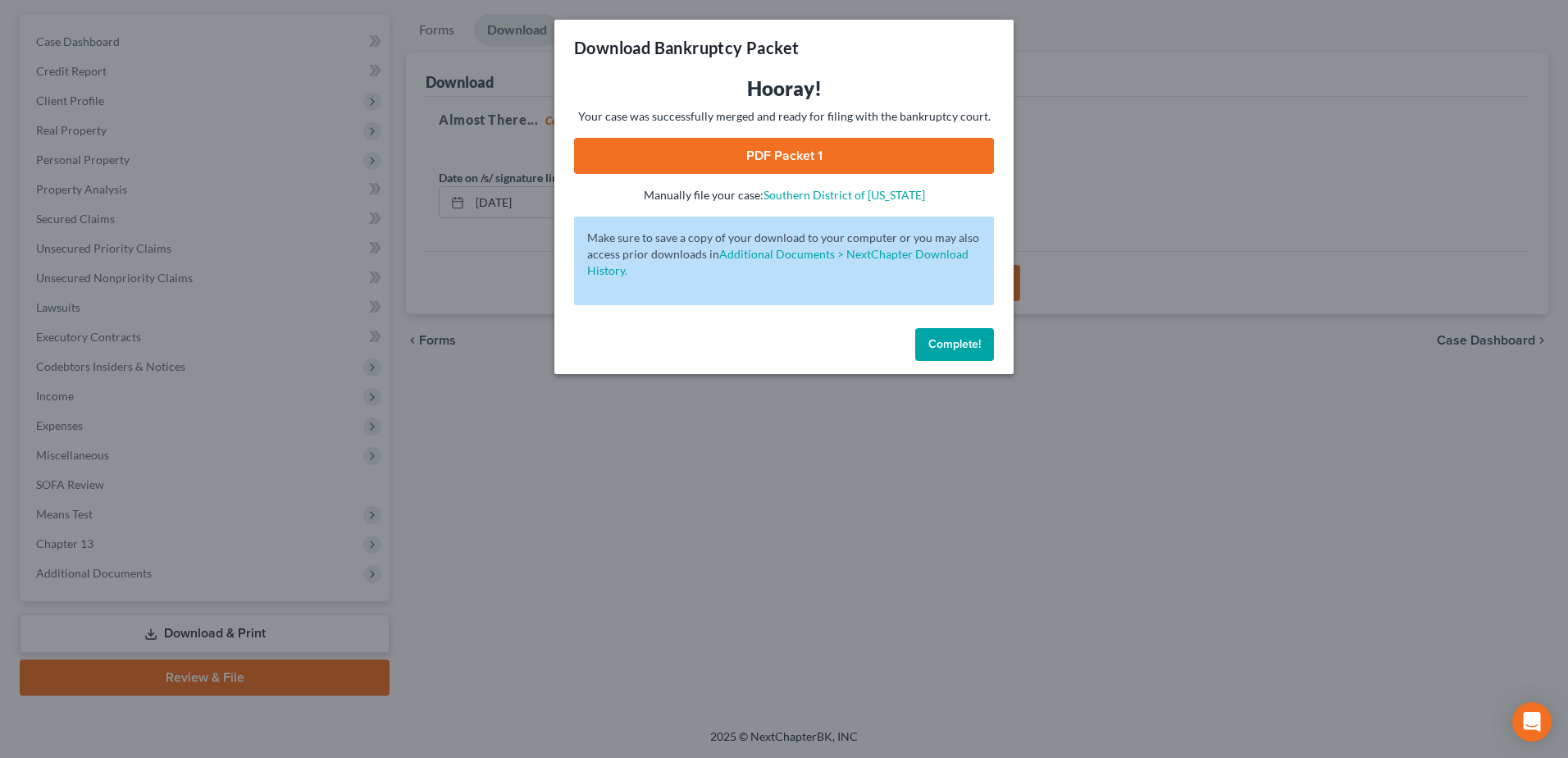
click at [782, 153] on link "PDF Packet 1" at bounding box center [784, 156] width 420 height 36
click at [759, 158] on link "PDF Packet 1" at bounding box center [784, 156] width 420 height 36
